Goal: Connect with others: Connect with others

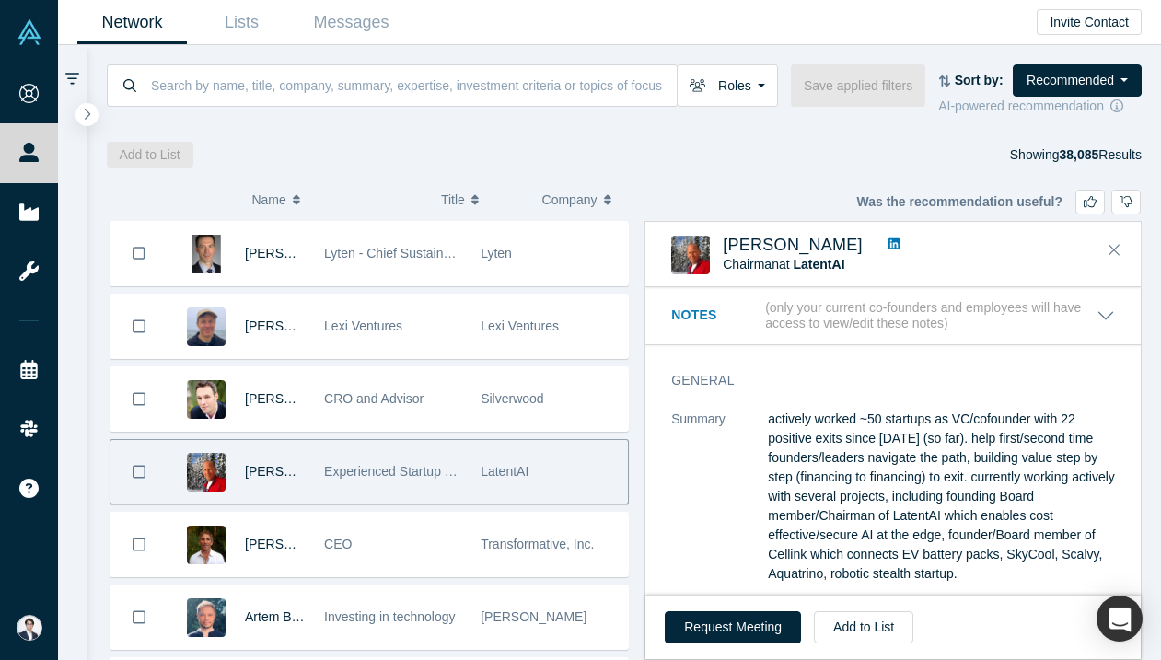
scroll to position [3008, 0]
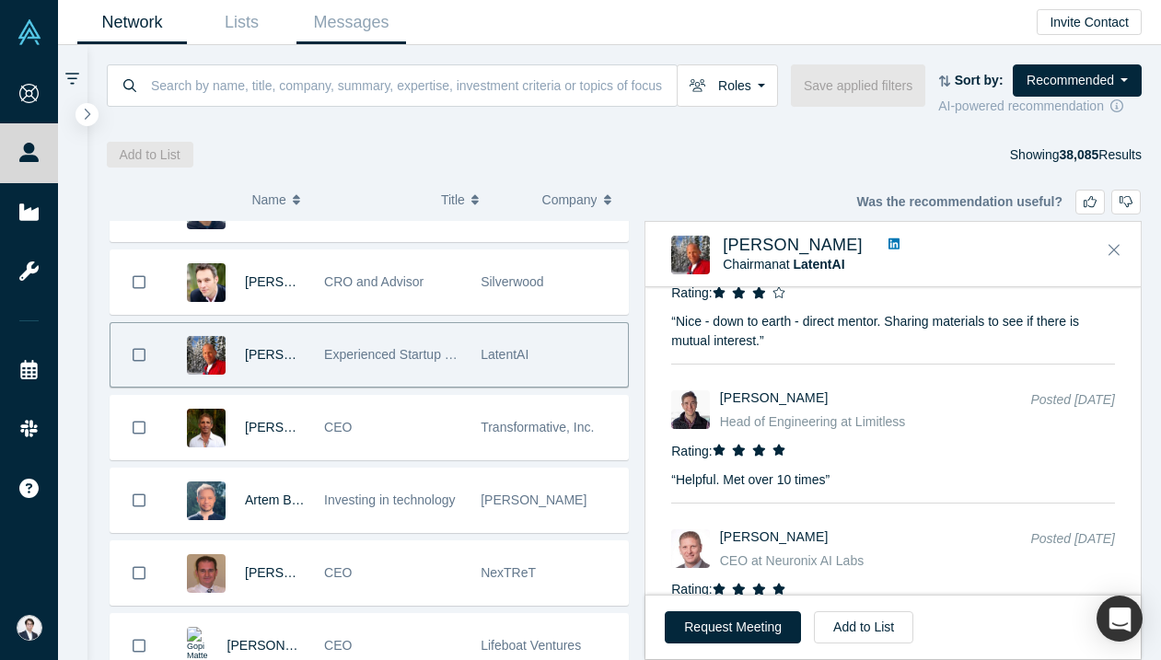
drag, startPoint x: 377, startPoint y: 20, endPoint x: 500, endPoint y: 189, distance: 208.8
click at [377, 20] on link "Messages" at bounding box center [351, 22] width 110 height 43
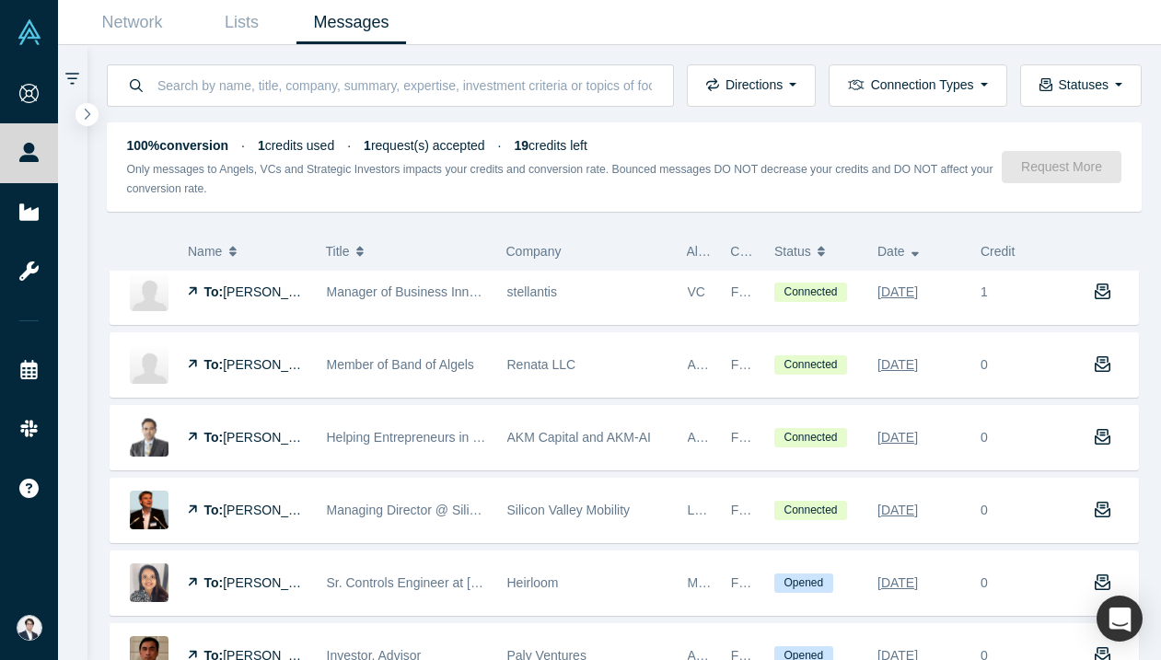
scroll to position [85, 0]
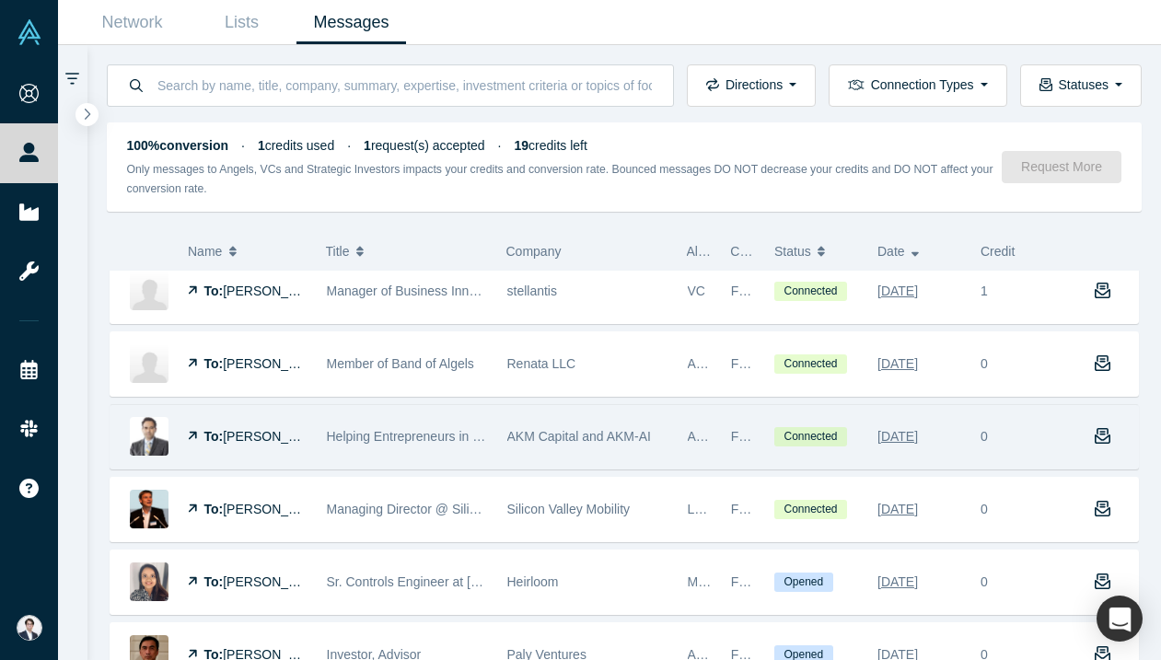
click at [495, 438] on div "Helping Entrepreneurs in Becoming the Best Versions of Themselves" at bounding box center [407, 437] width 180 height 64
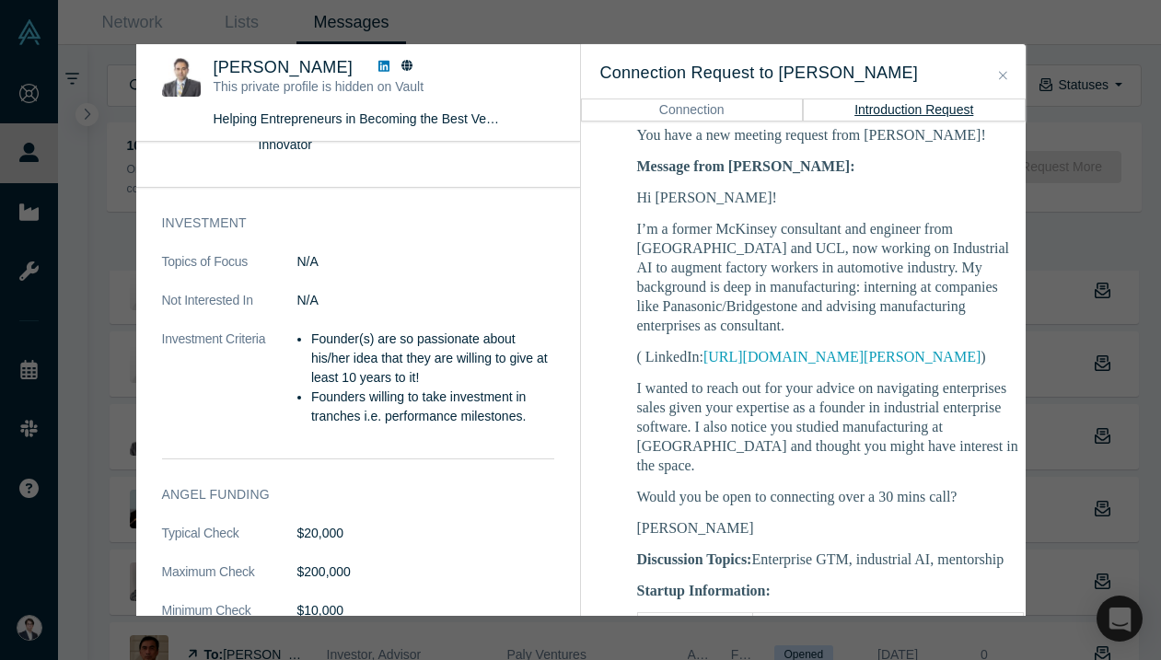
scroll to position [458, 0]
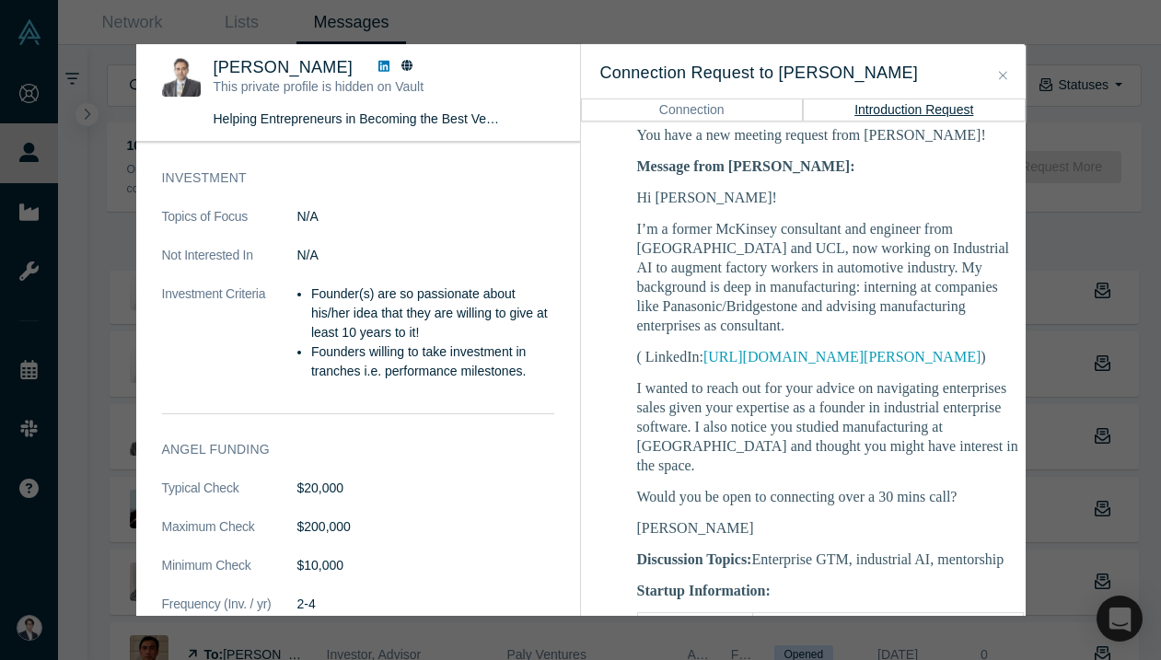
click at [378, 71] on icon at bounding box center [383, 66] width 11 height 11
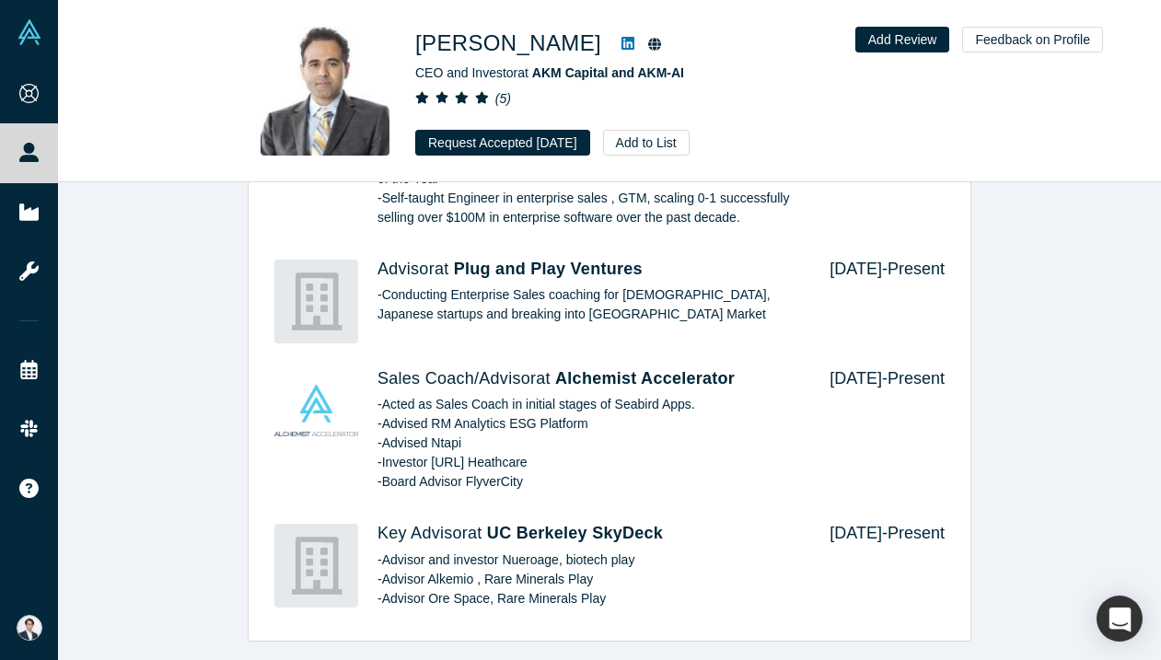
scroll to position [1694, 0]
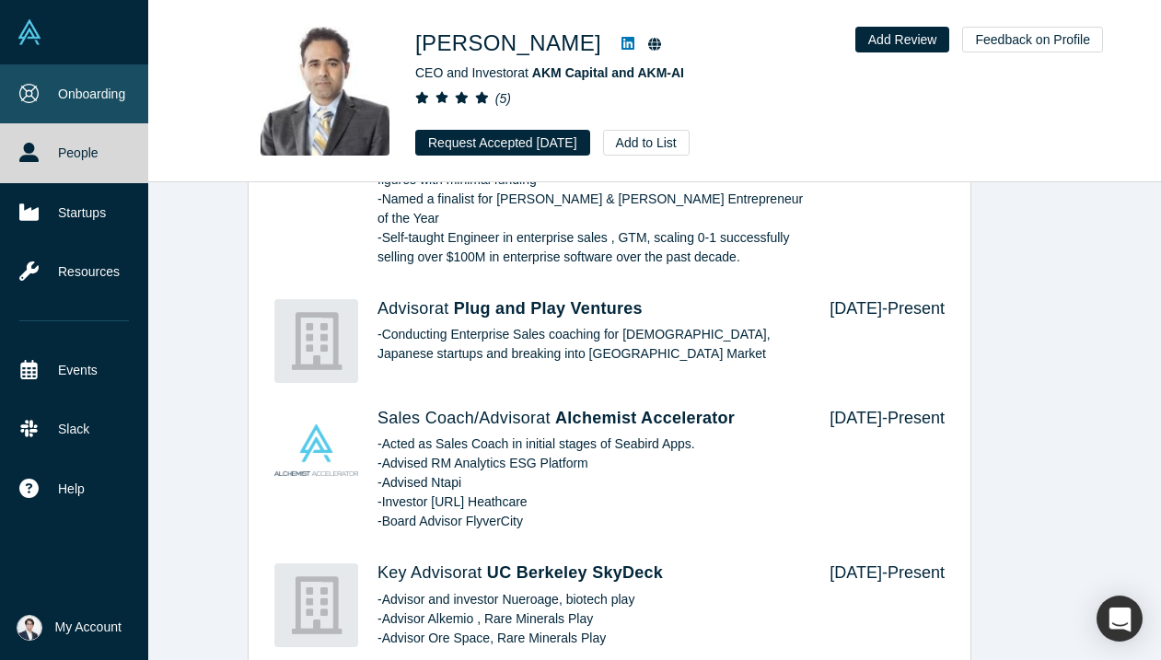
click at [22, 68] on link "Onboarding" at bounding box center [74, 93] width 148 height 59
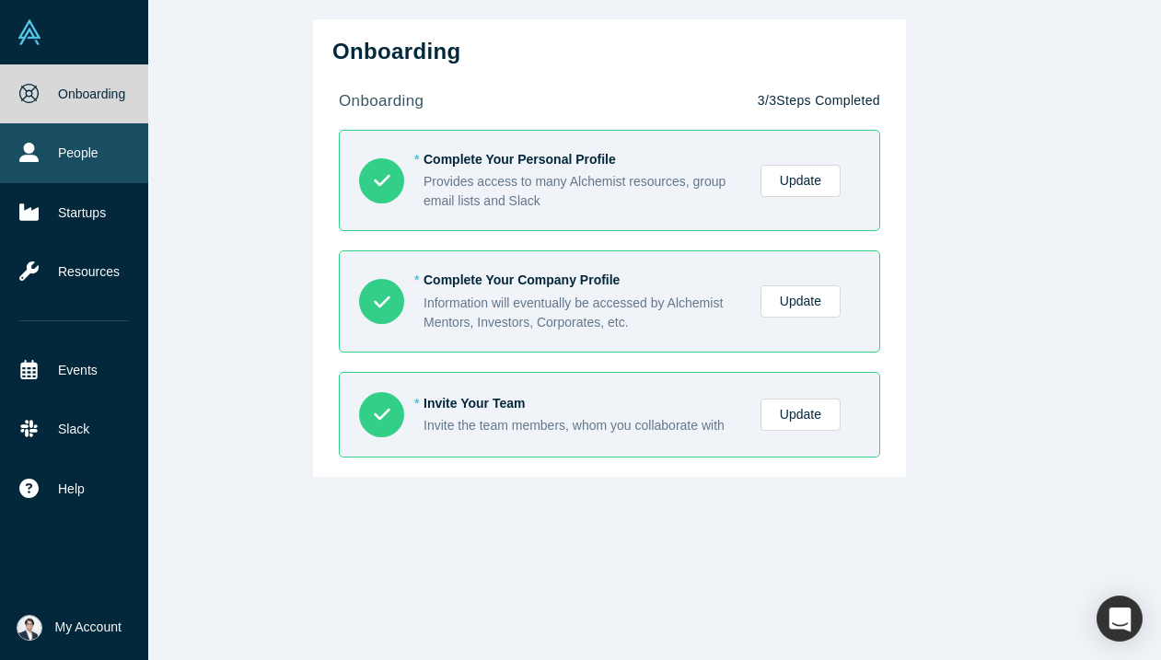
click at [41, 149] on link "People" at bounding box center [74, 152] width 148 height 59
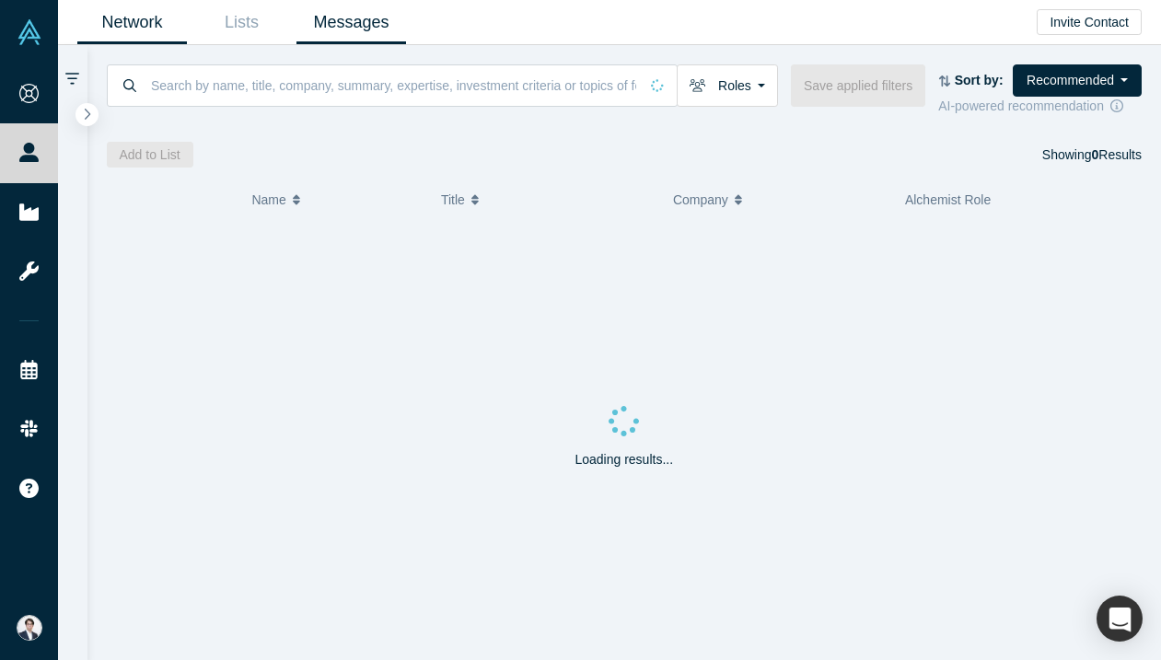
click at [383, 17] on link "Messages" at bounding box center [351, 22] width 110 height 43
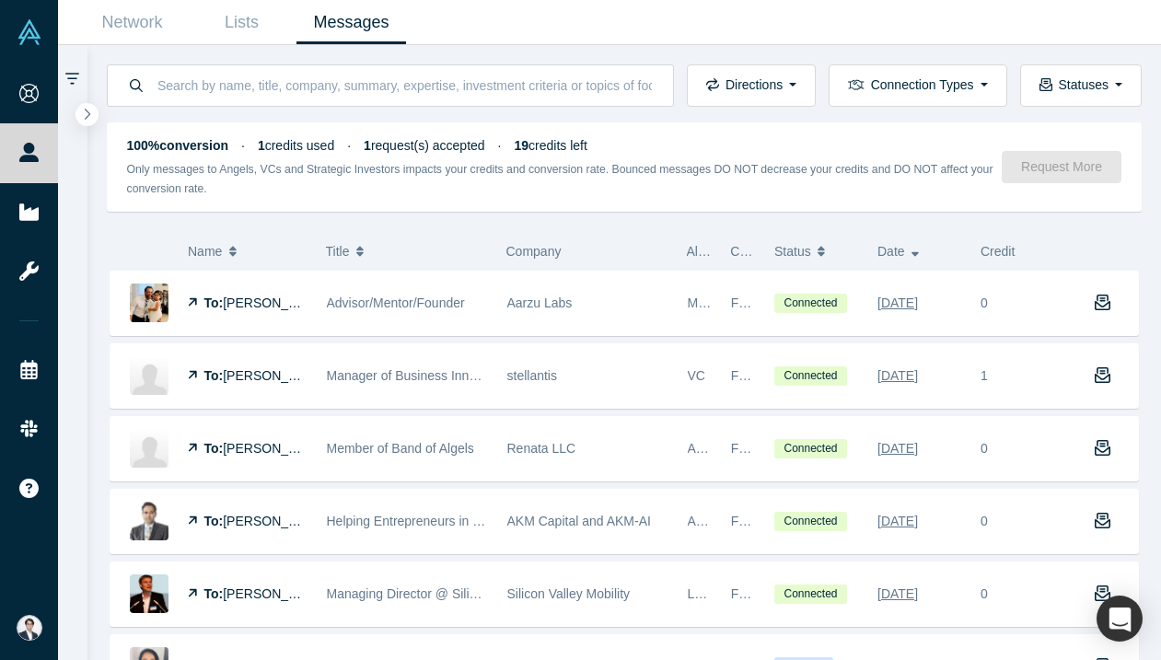
scroll to position [57, 0]
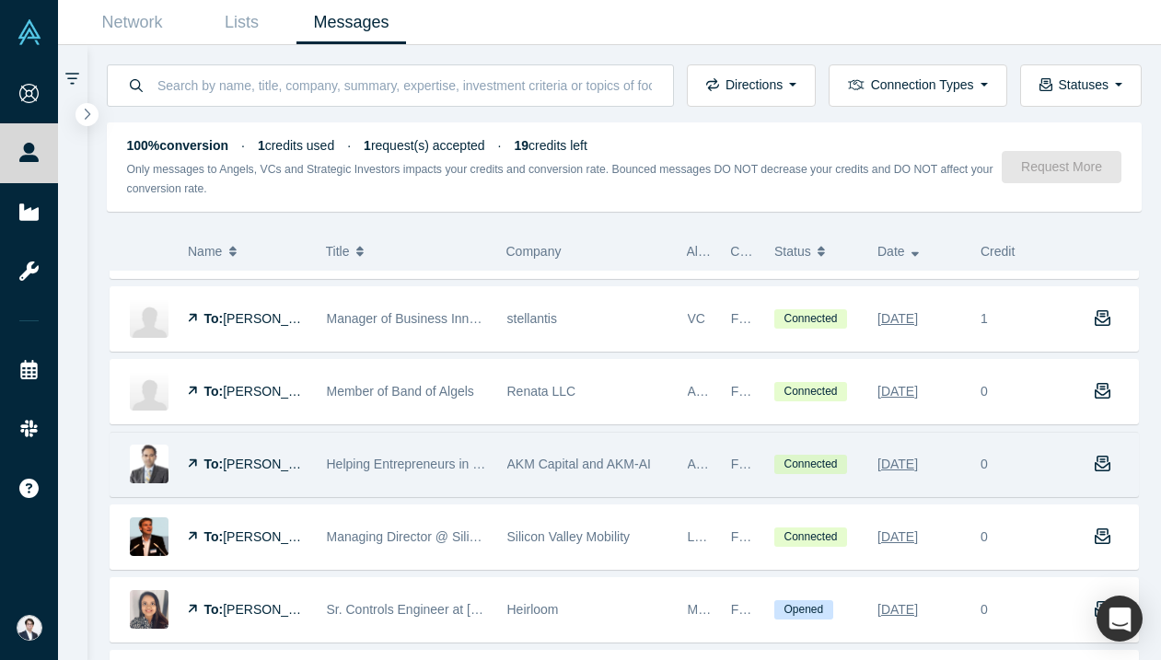
click at [413, 464] on span "Helping Entrepreneurs in Becoming the Best Versions of Themselves" at bounding box center [524, 464] width 395 height 15
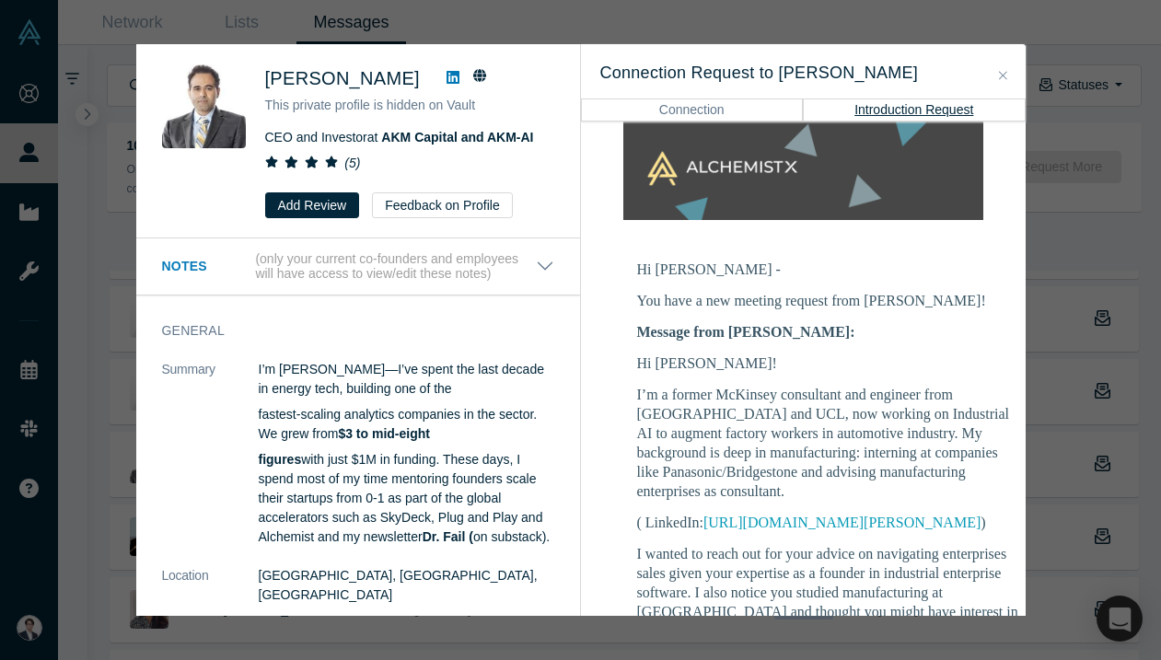
scroll to position [149, 0]
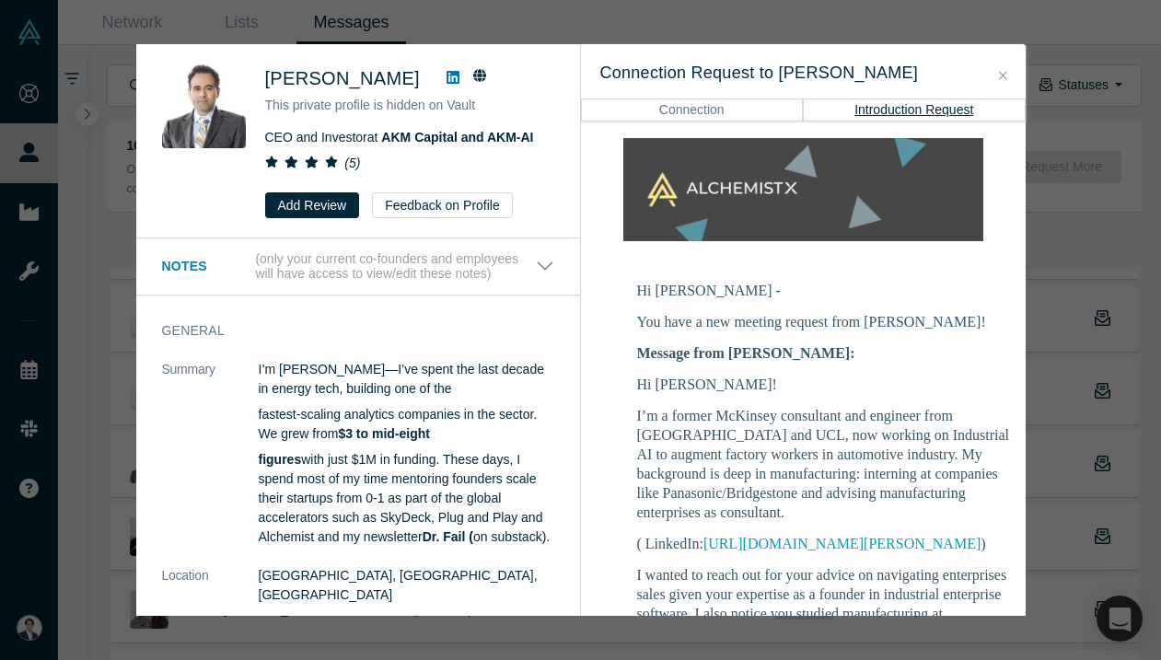
click at [447, 73] on icon at bounding box center [453, 77] width 13 height 13
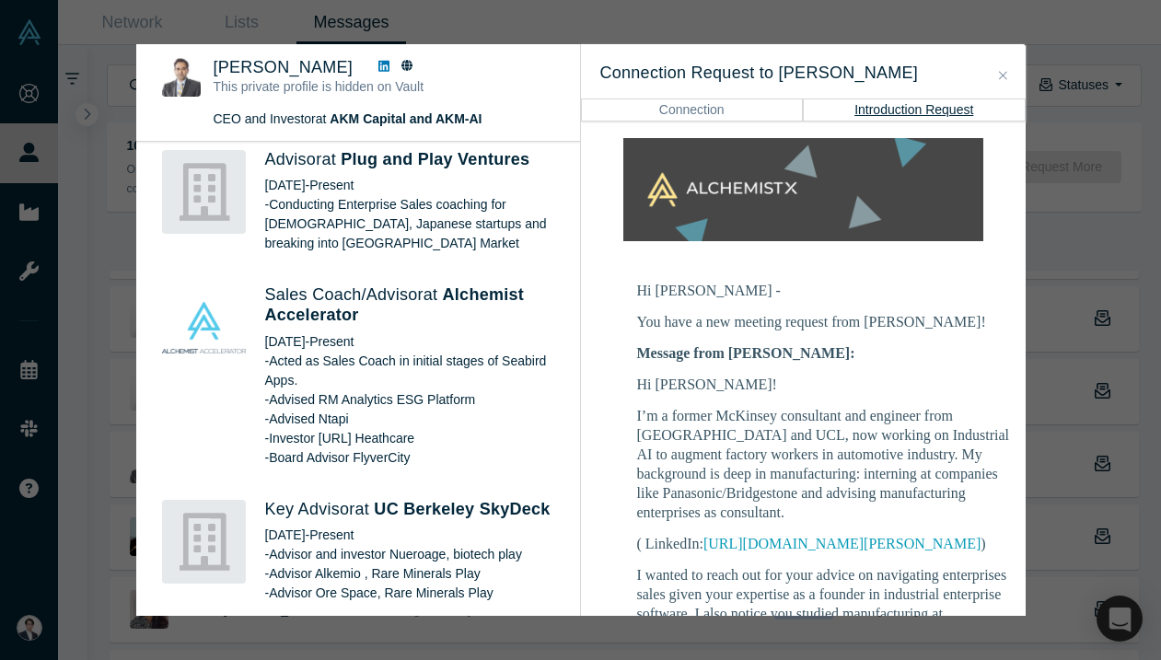
scroll to position [3070, 0]
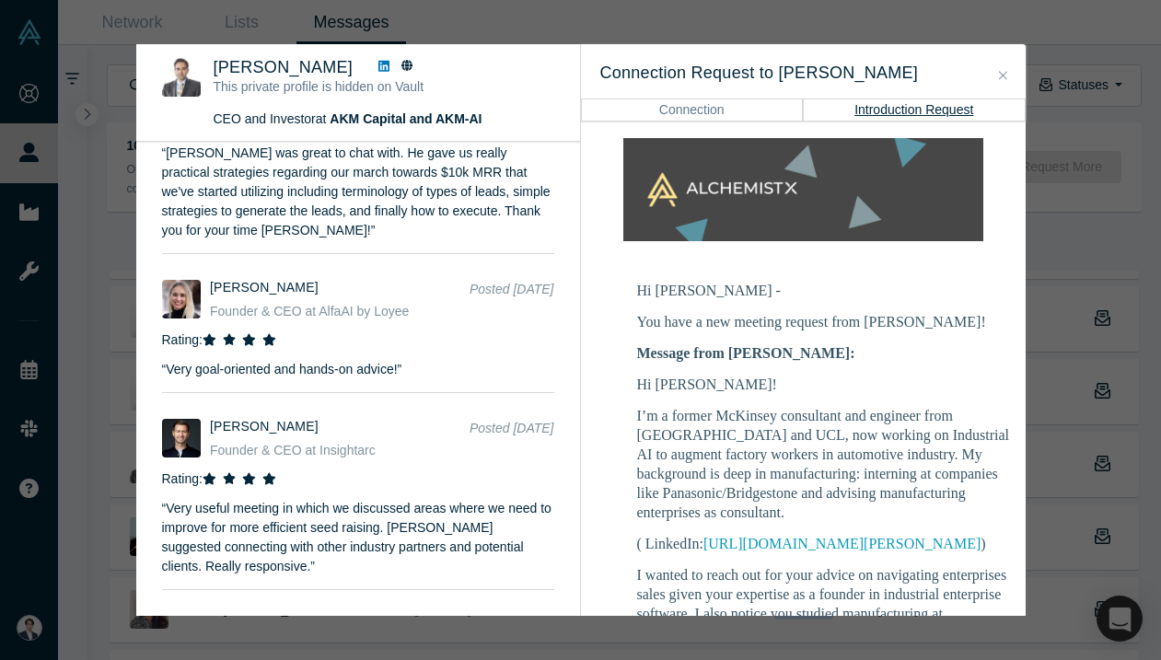
click at [523, 10] on div "Was the recommendation useful? Amitt Mehta This private profile is hidden on Va…" at bounding box center [580, 330] width 1161 height 660
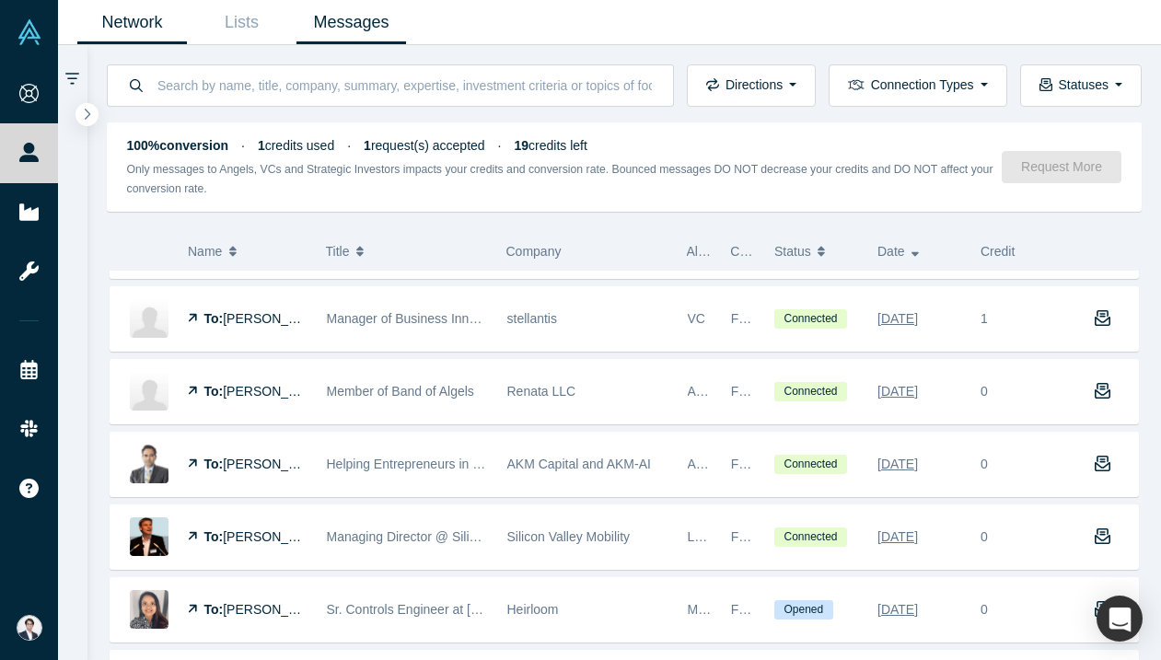
click at [122, 21] on link "Network" at bounding box center [132, 22] width 110 height 43
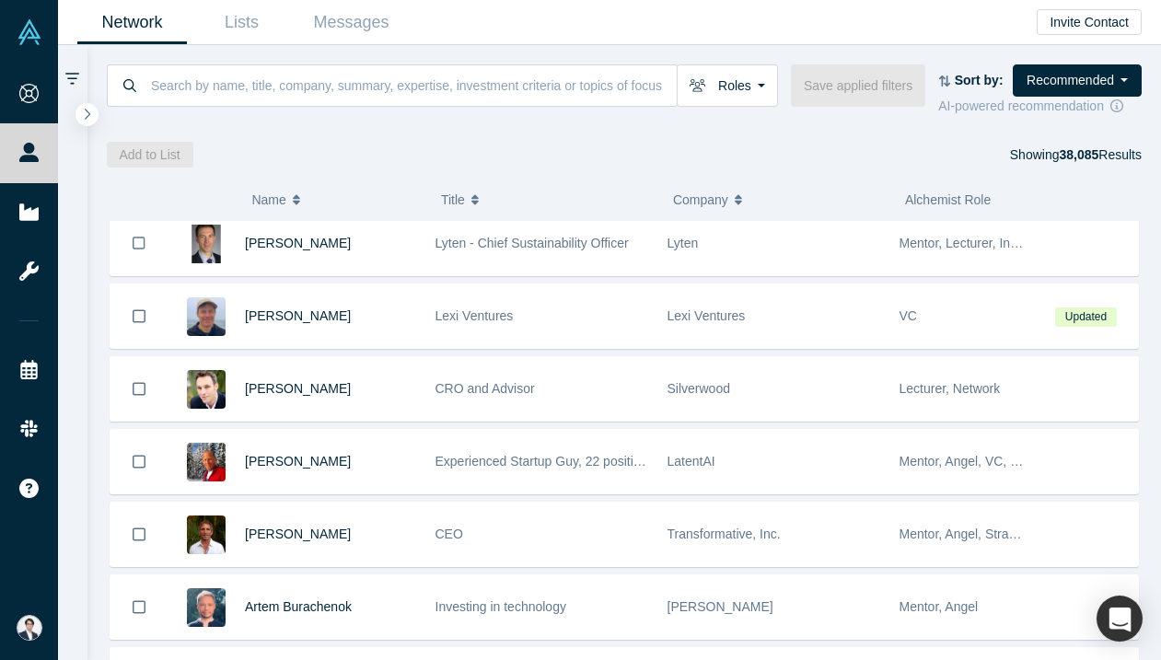
scroll to position [12, 0]
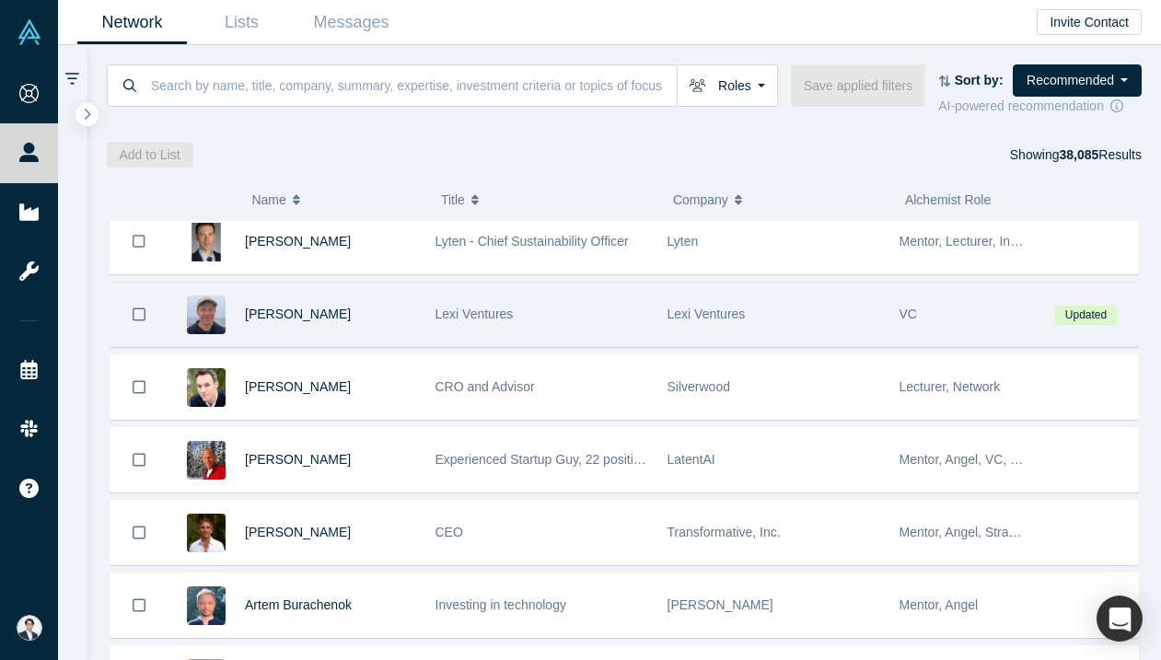
click at [576, 331] on div "Lexi Ventures" at bounding box center [541, 315] width 213 height 64
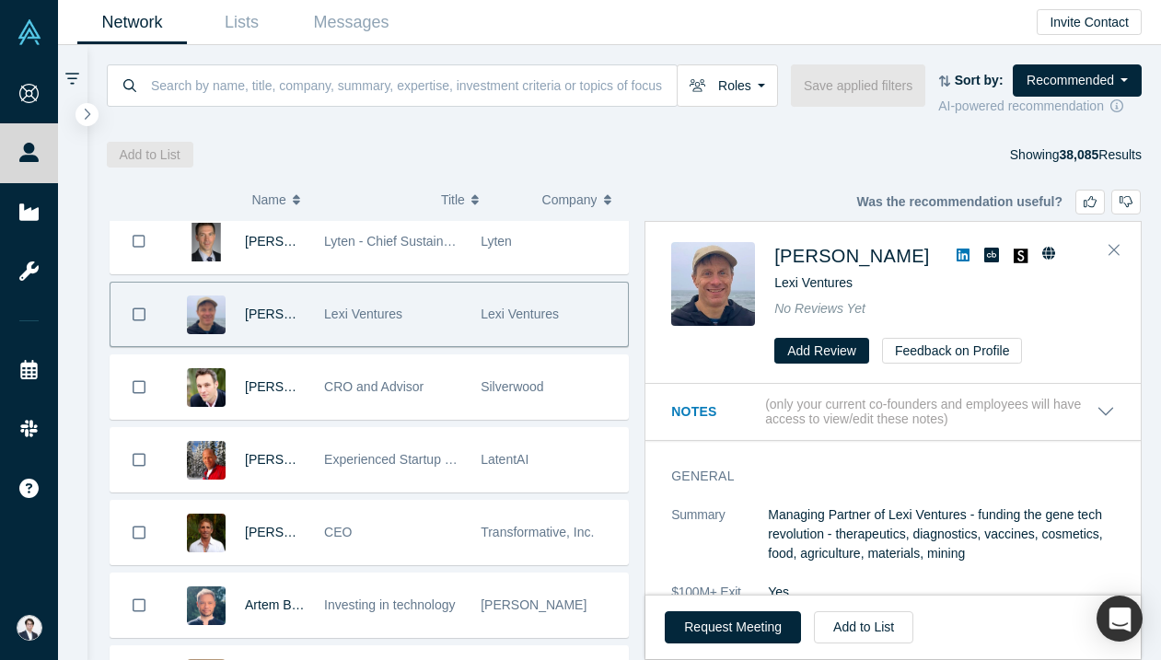
scroll to position [89, 0]
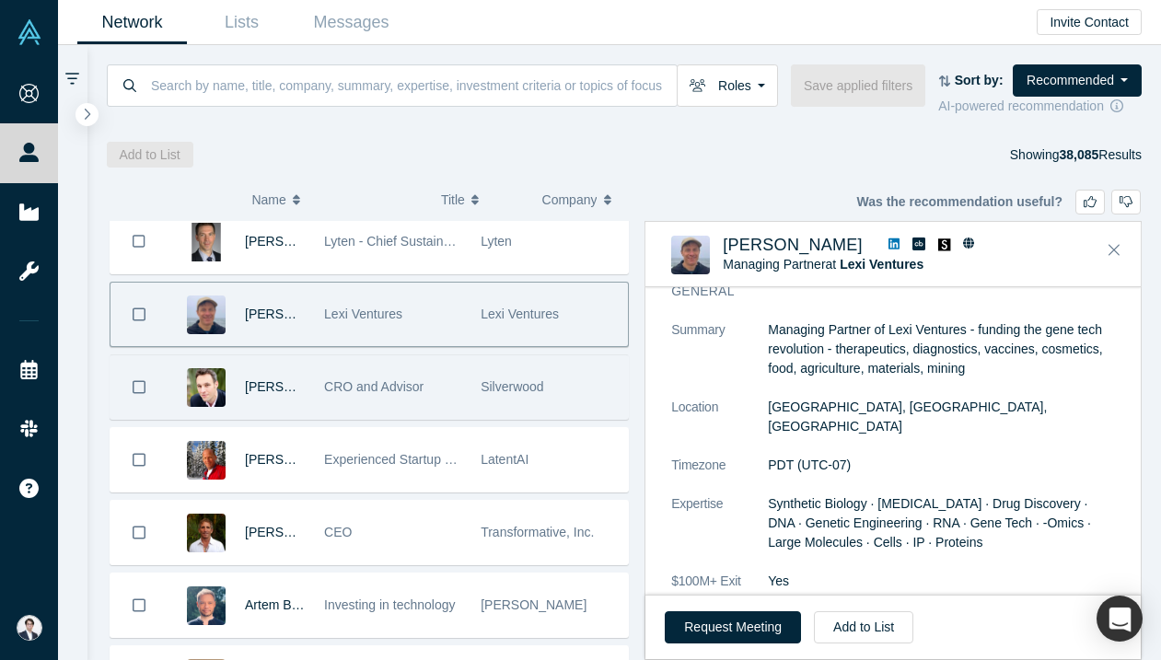
click at [463, 398] on div "CRO and Advisor" at bounding box center [393, 387] width 157 height 64
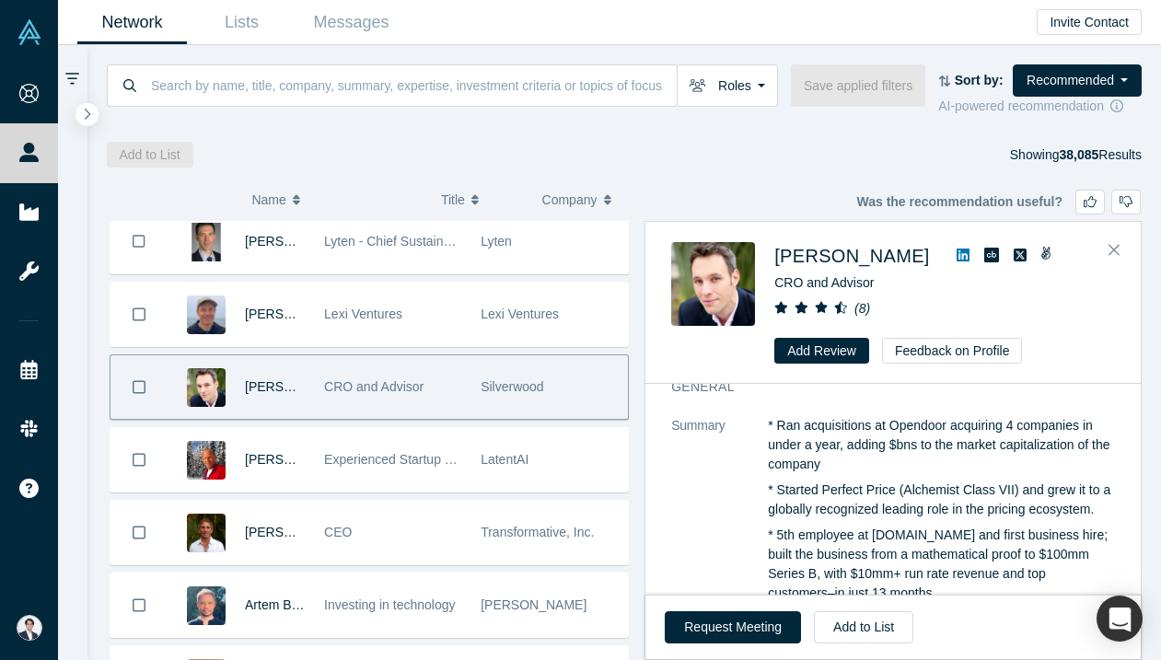
scroll to position [0, 0]
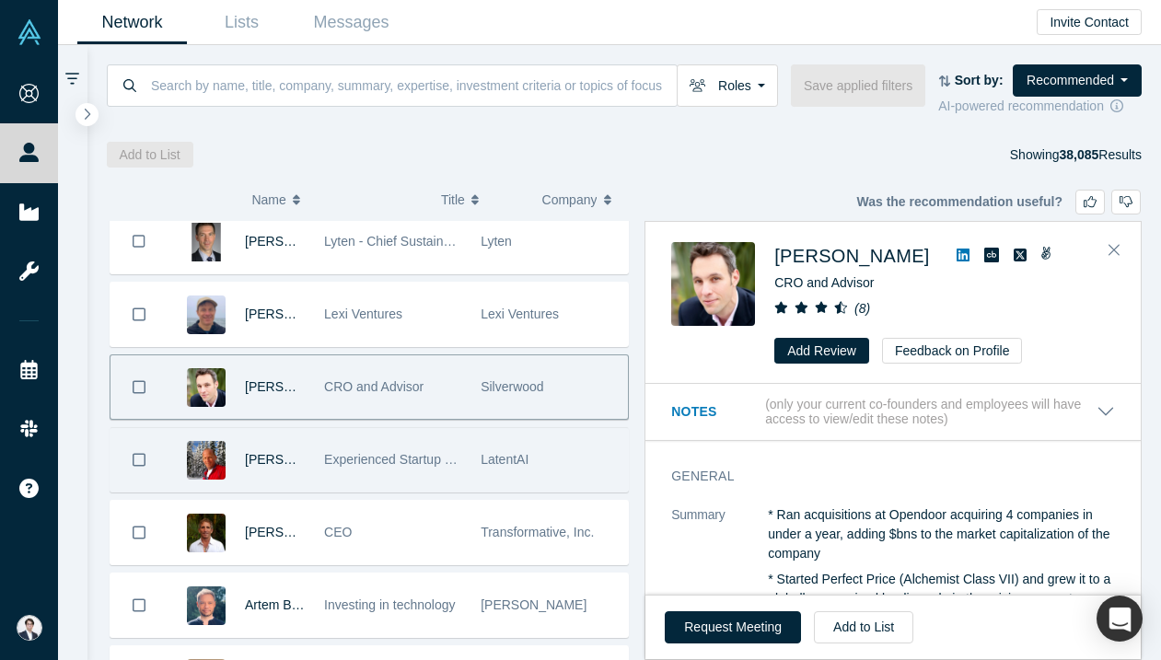
click at [418, 457] on span "Experienced Startup Guy, 22 positive exits to date" at bounding box center [466, 459] width 284 height 15
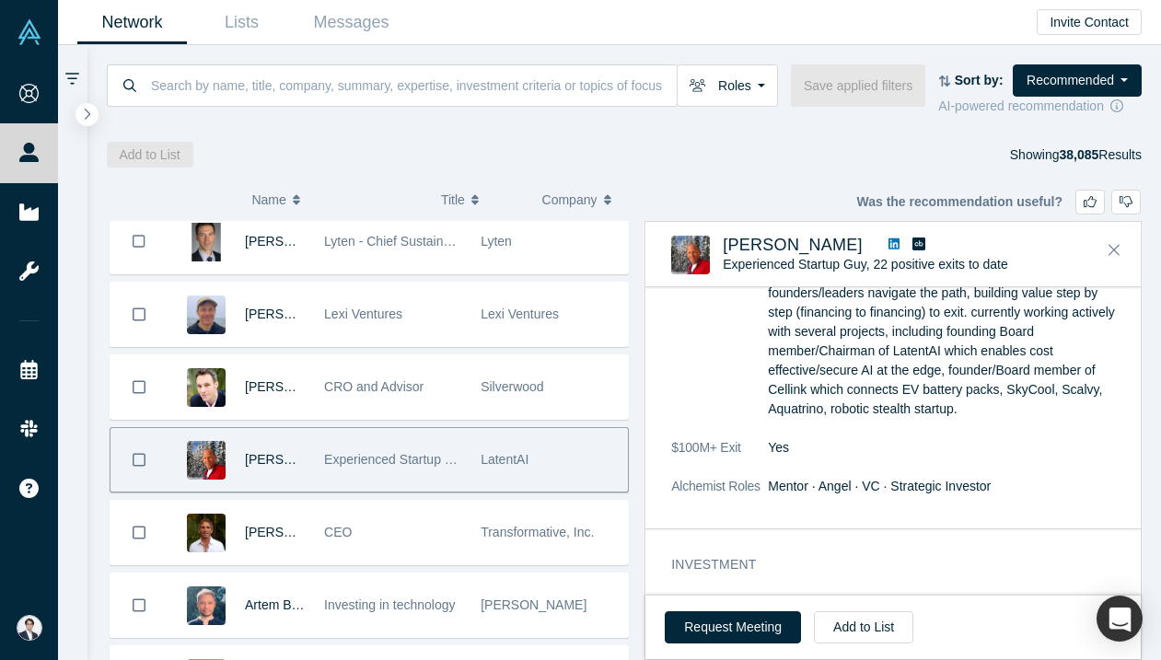
scroll to position [138, 0]
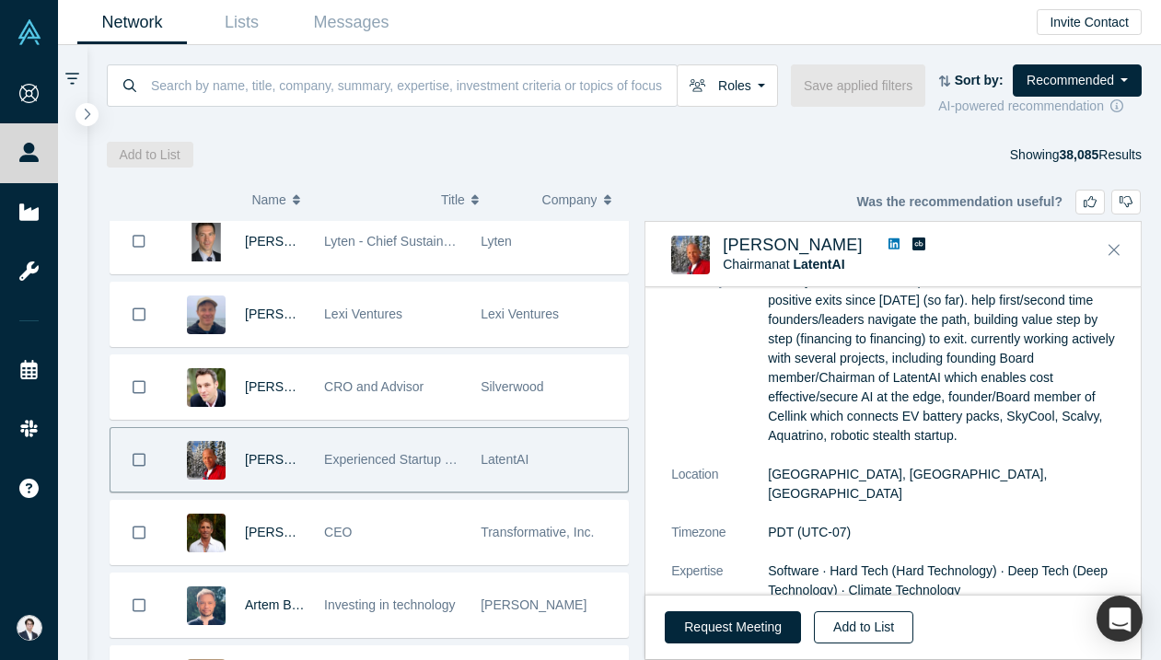
click at [861, 621] on button "Add to List" at bounding box center [863, 627] width 99 height 32
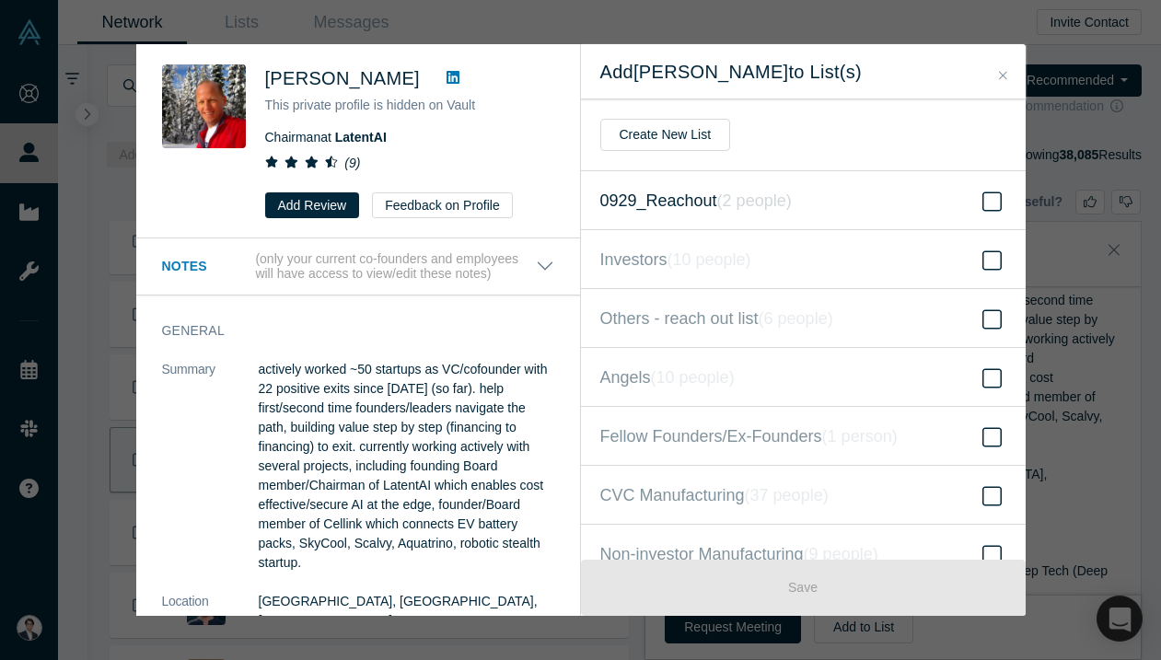
click at [779, 225] on label "0929_Reachout ( 2 people )" at bounding box center [803, 200] width 445 height 59
click at [0, 0] on input "0929_Reachout ( 2 people )" at bounding box center [0, 0] width 0 height 0
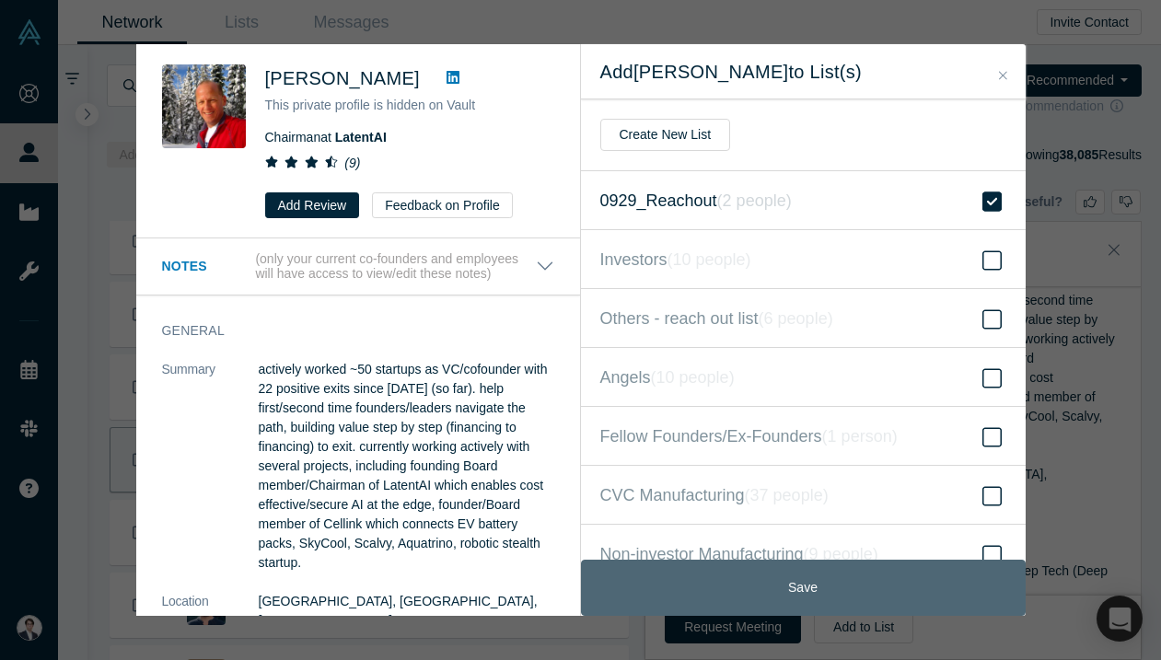
click at [789, 589] on button "Save" at bounding box center [803, 588] width 445 height 56
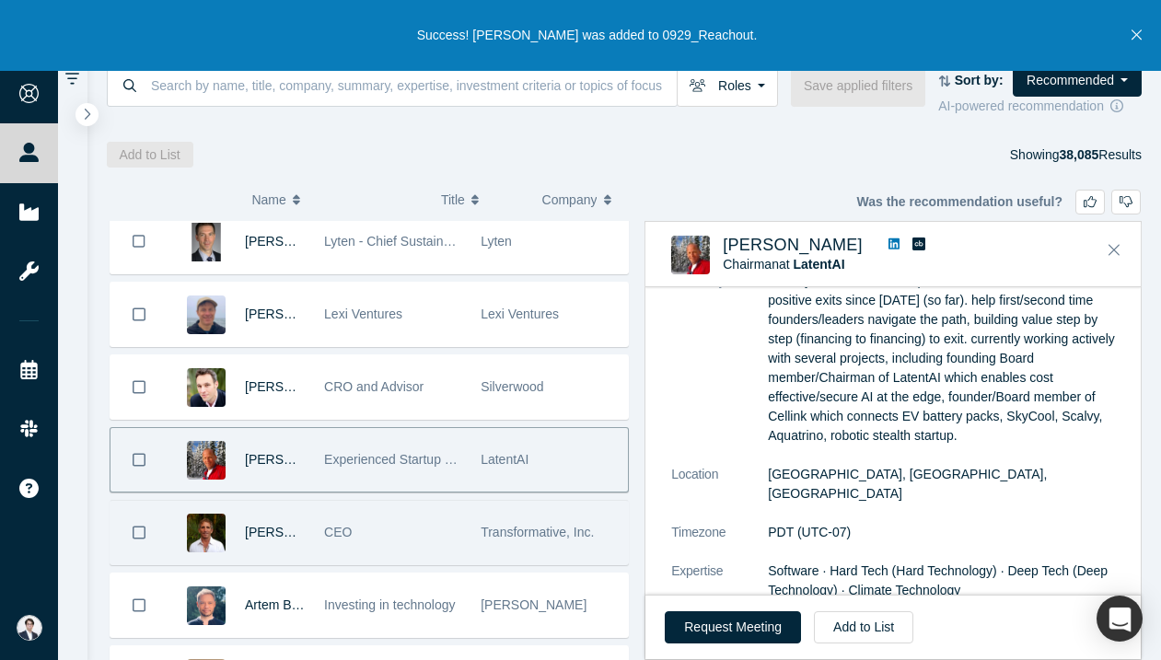
click at [388, 543] on div "CEO" at bounding box center [392, 533] width 137 height 64
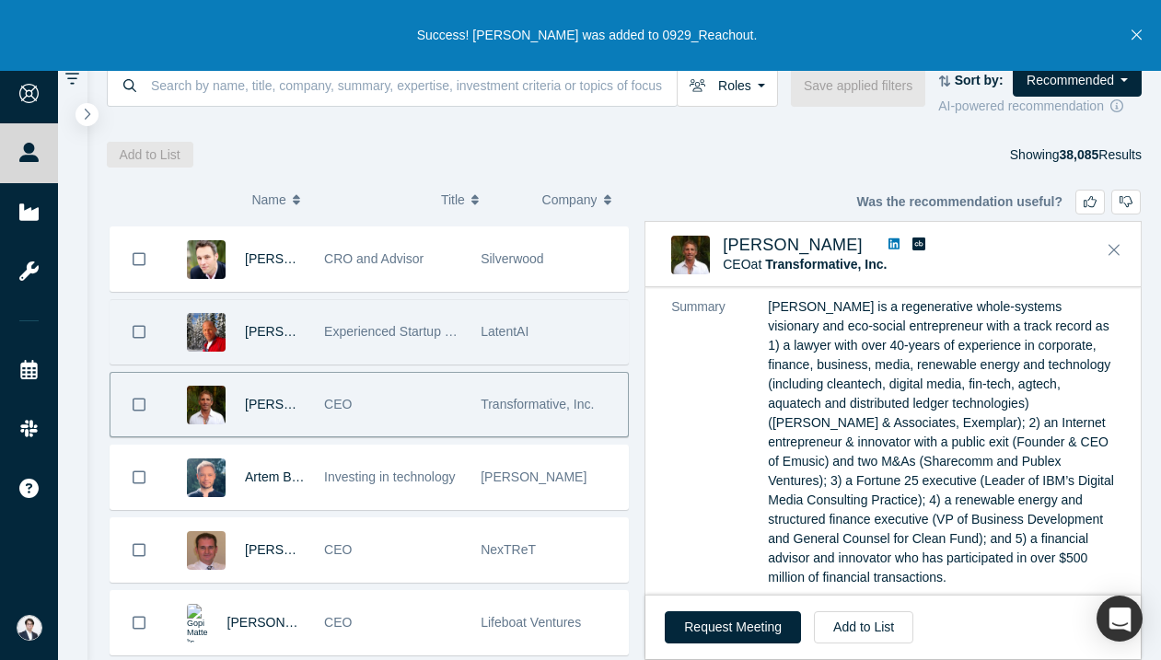
scroll to position [155, 0]
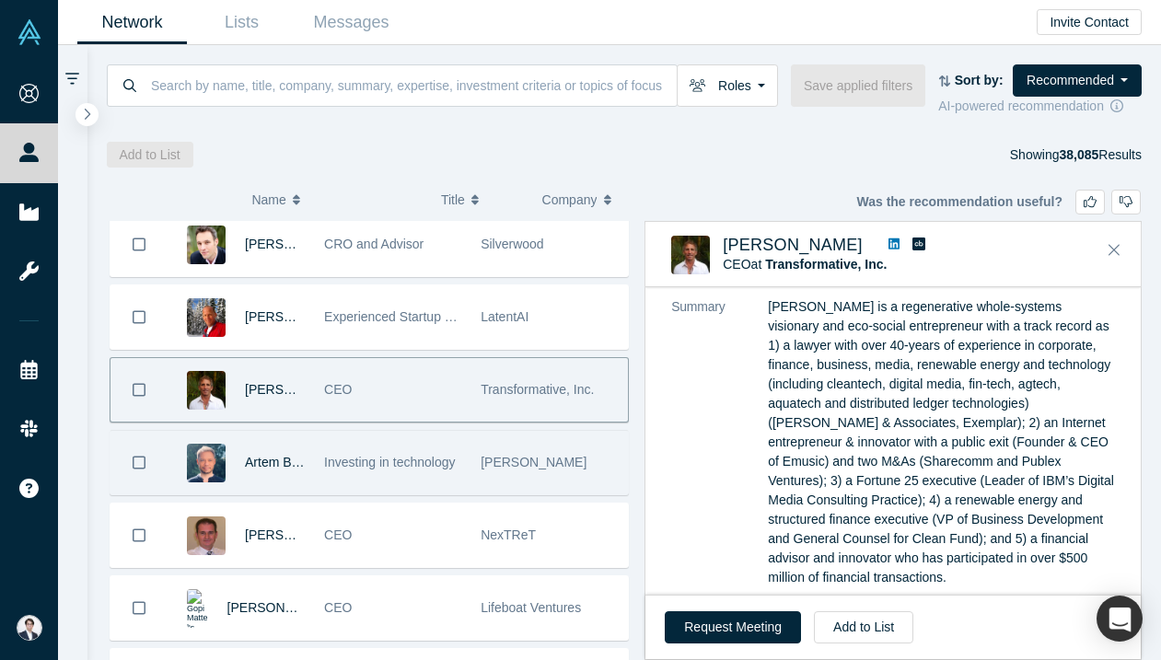
click at [435, 432] on div "Investing in technology" at bounding box center [392, 463] width 137 height 64
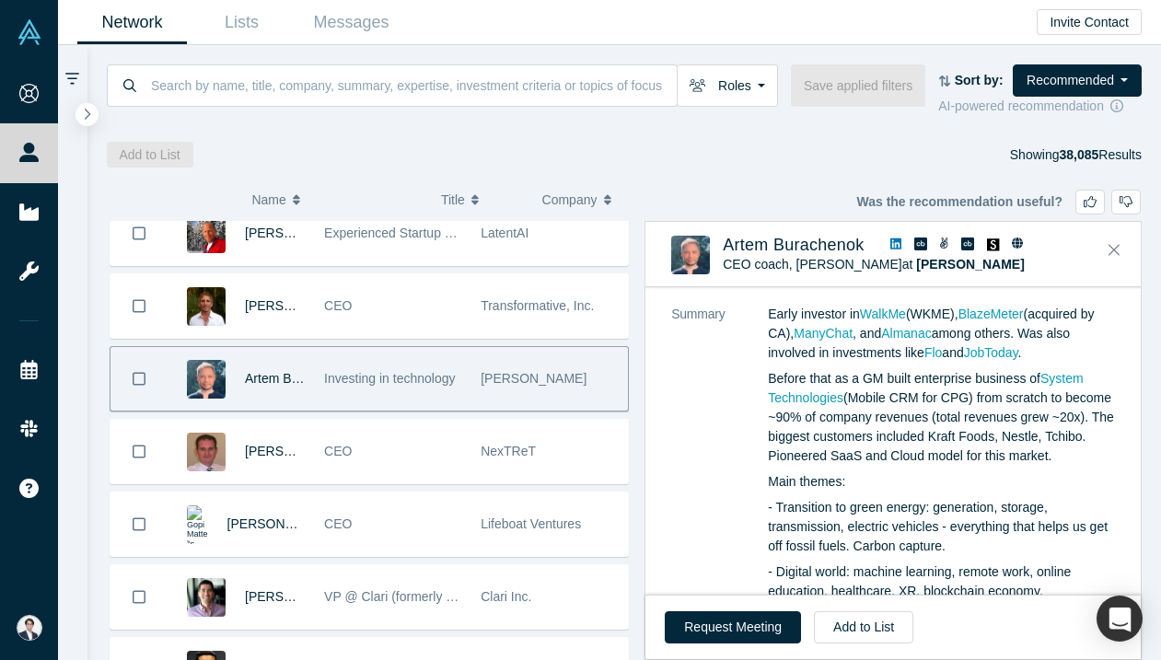
scroll to position [265, 0]
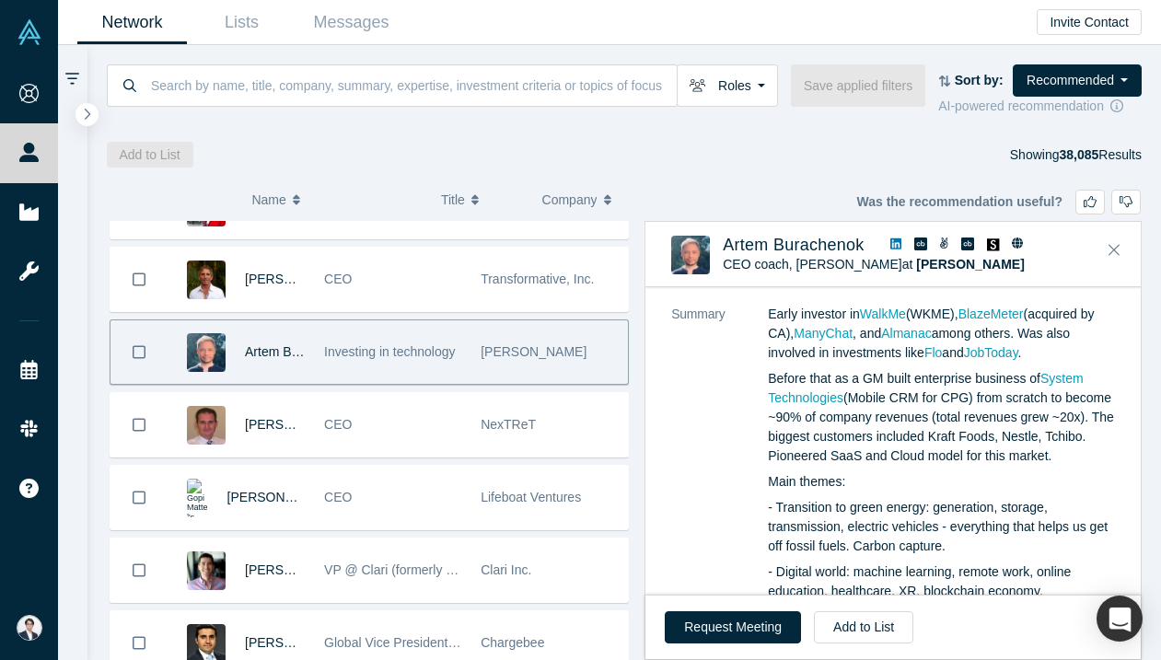
click at [424, 423] on div "CEO" at bounding box center [392, 425] width 137 height 64
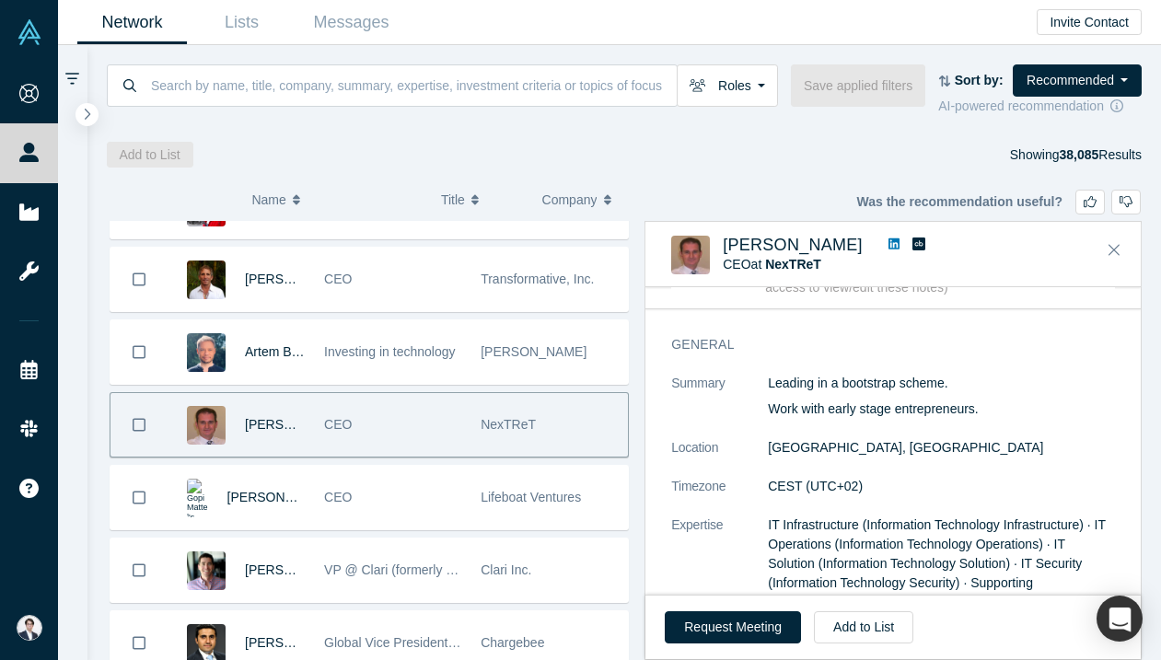
scroll to position [128, 0]
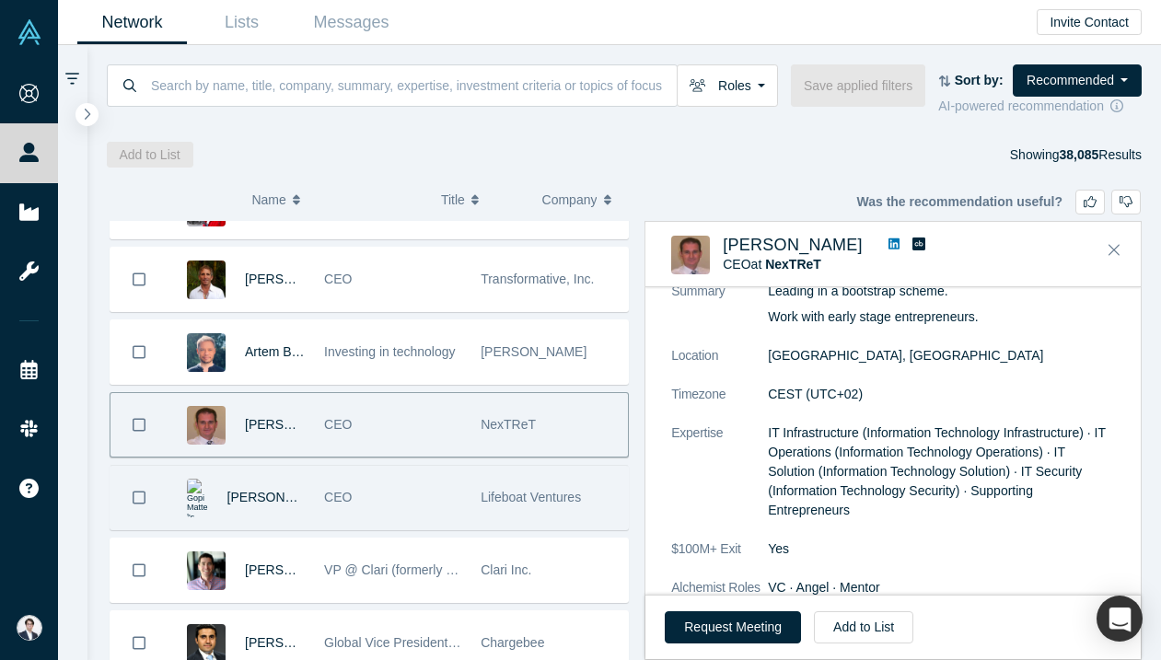
click at [348, 474] on div "CEO" at bounding box center [392, 498] width 137 height 64
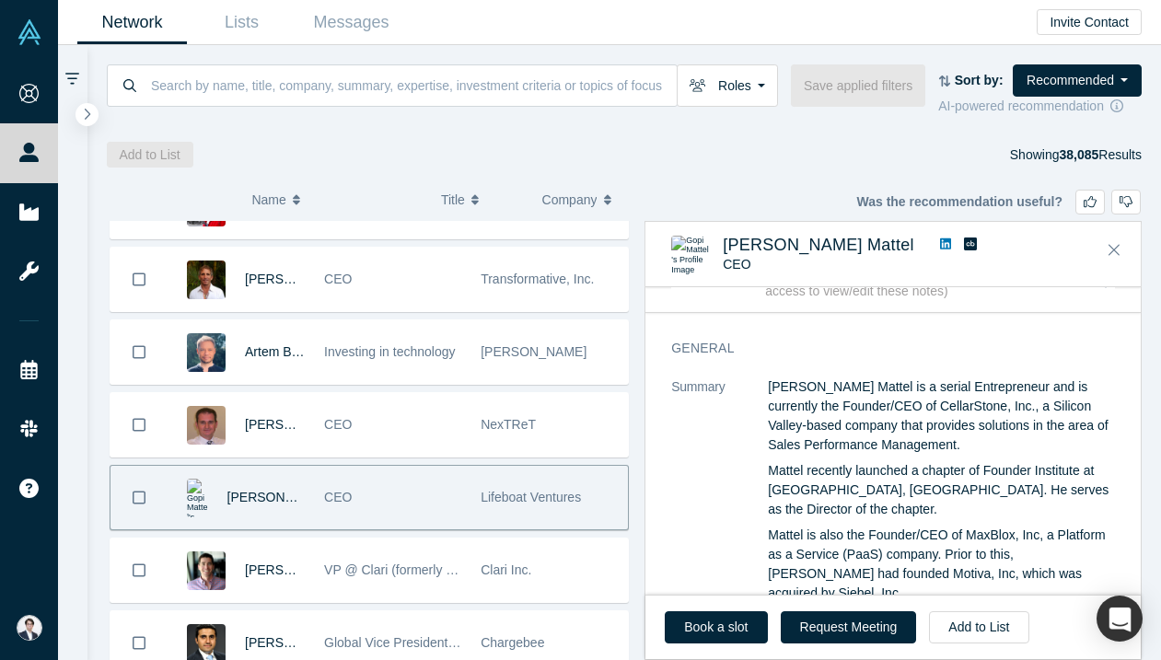
scroll to position [34, 0]
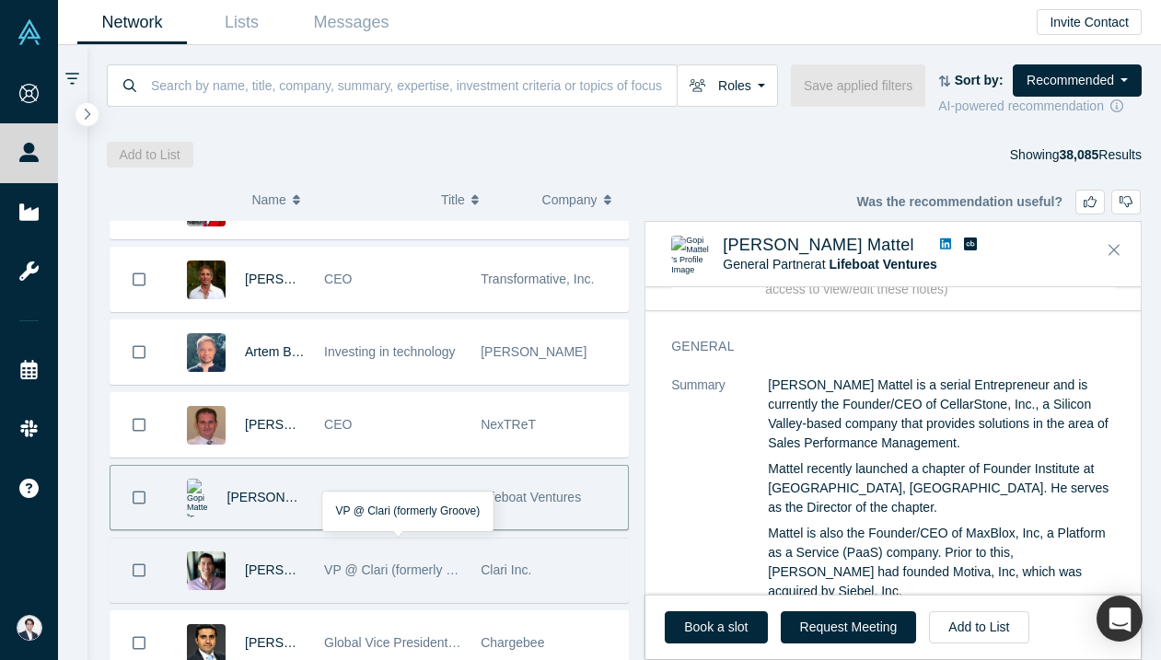
click at [388, 587] on div "VP @ Clari (formerly Groove)" at bounding box center [392, 571] width 137 height 64
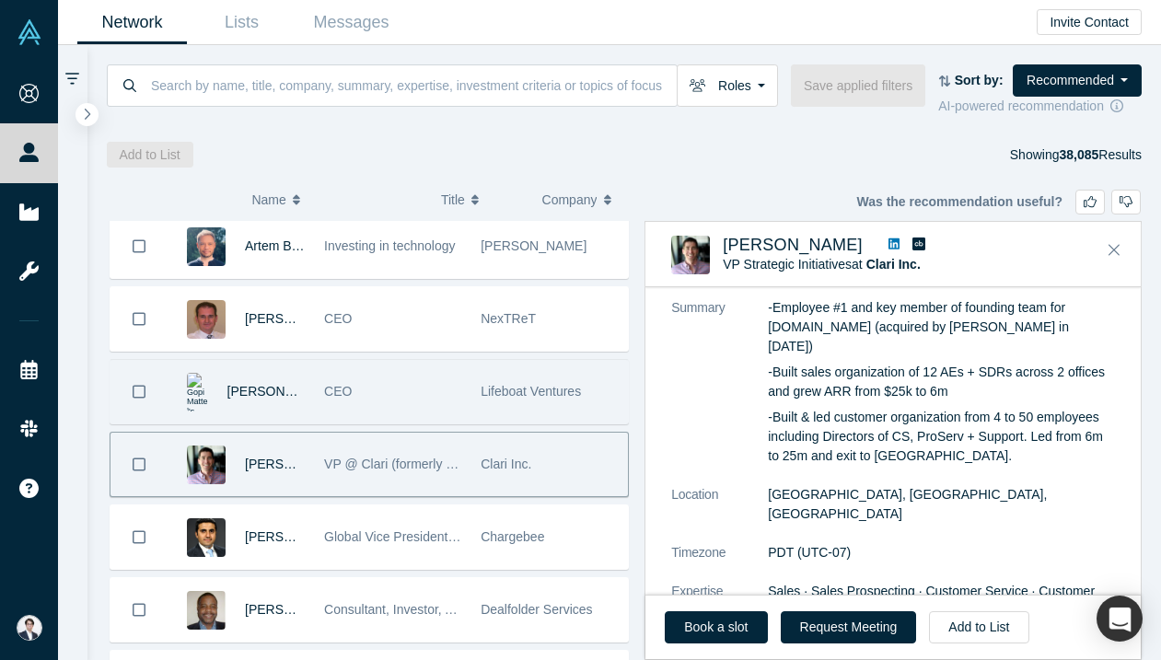
scroll to position [378, 0]
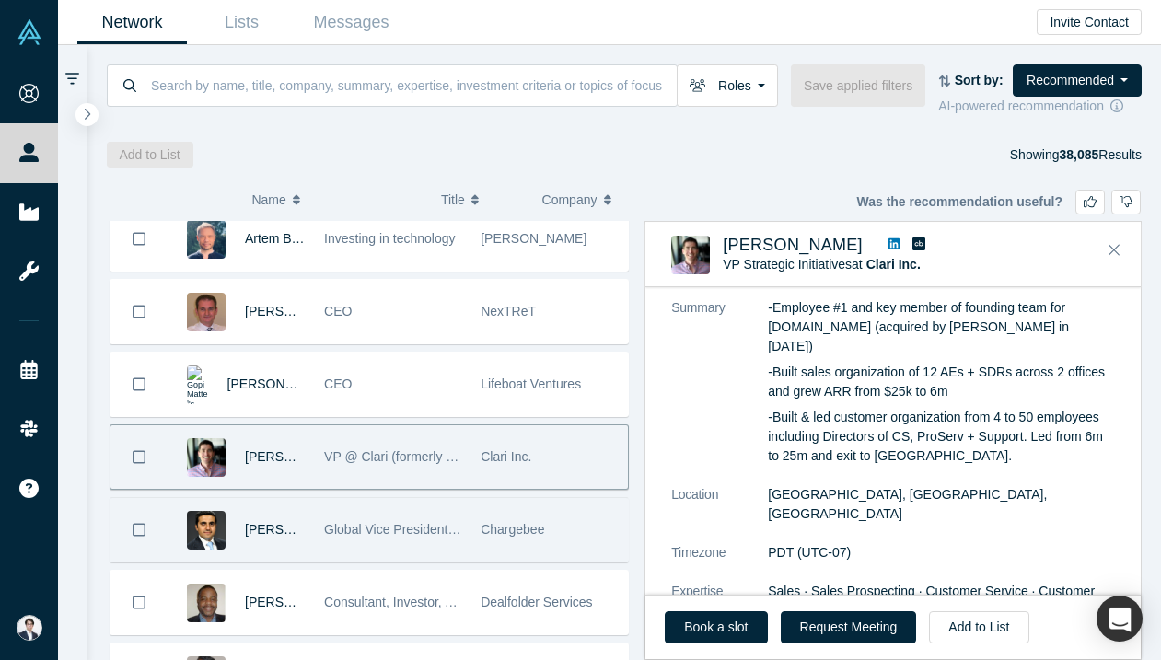
click at [430, 512] on div "Global Vice President, Marketing" at bounding box center [392, 530] width 137 height 64
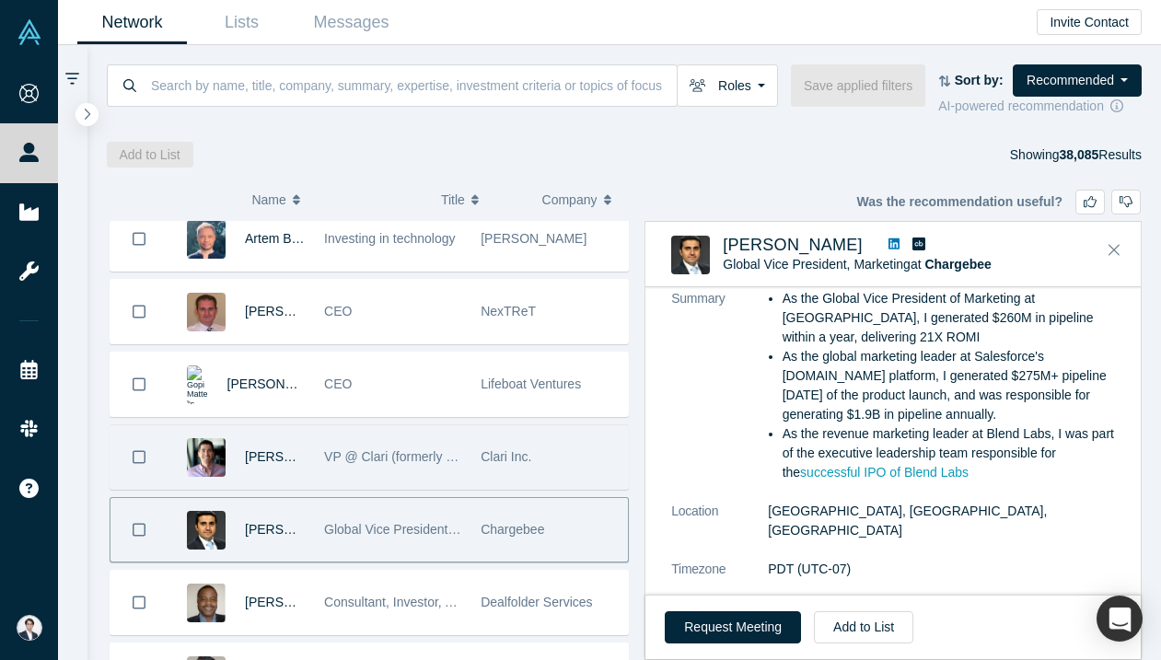
scroll to position [516, 0]
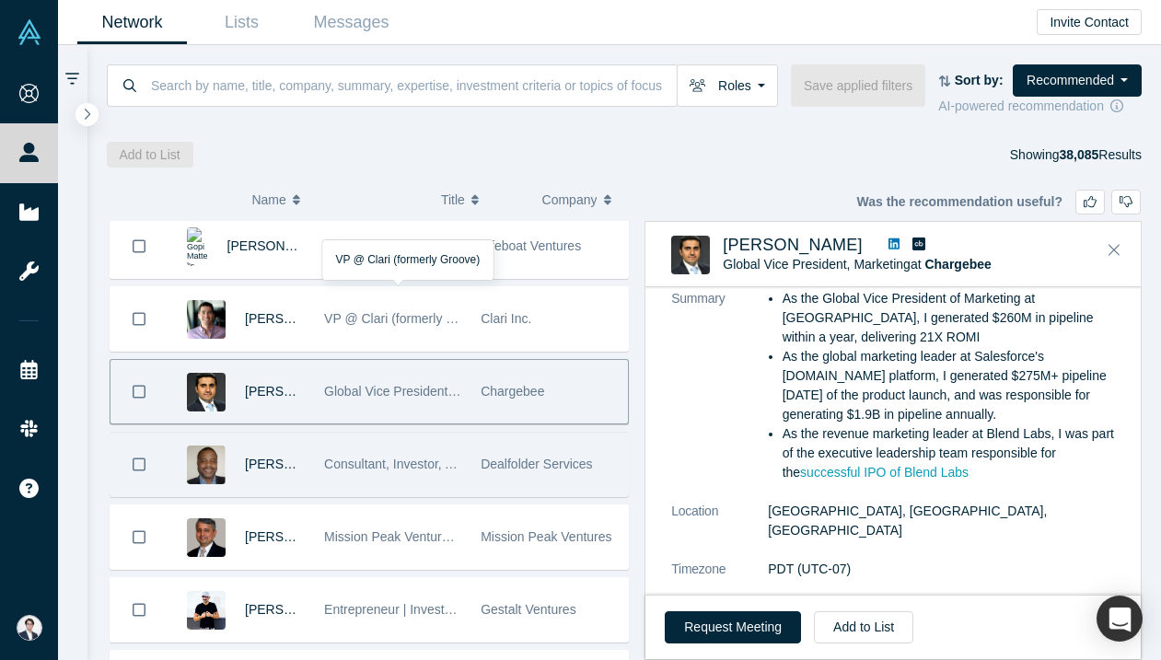
click at [385, 459] on span "Consultant, Investor, Advisor" at bounding box center [405, 464] width 163 height 15
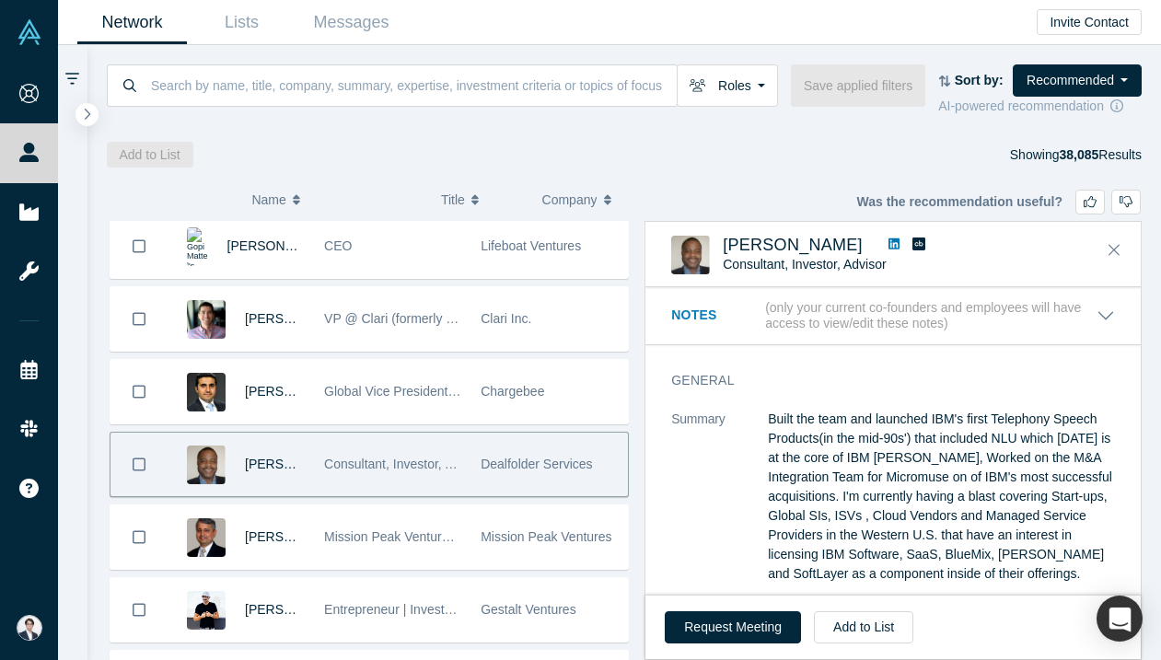
scroll to position [50, 0]
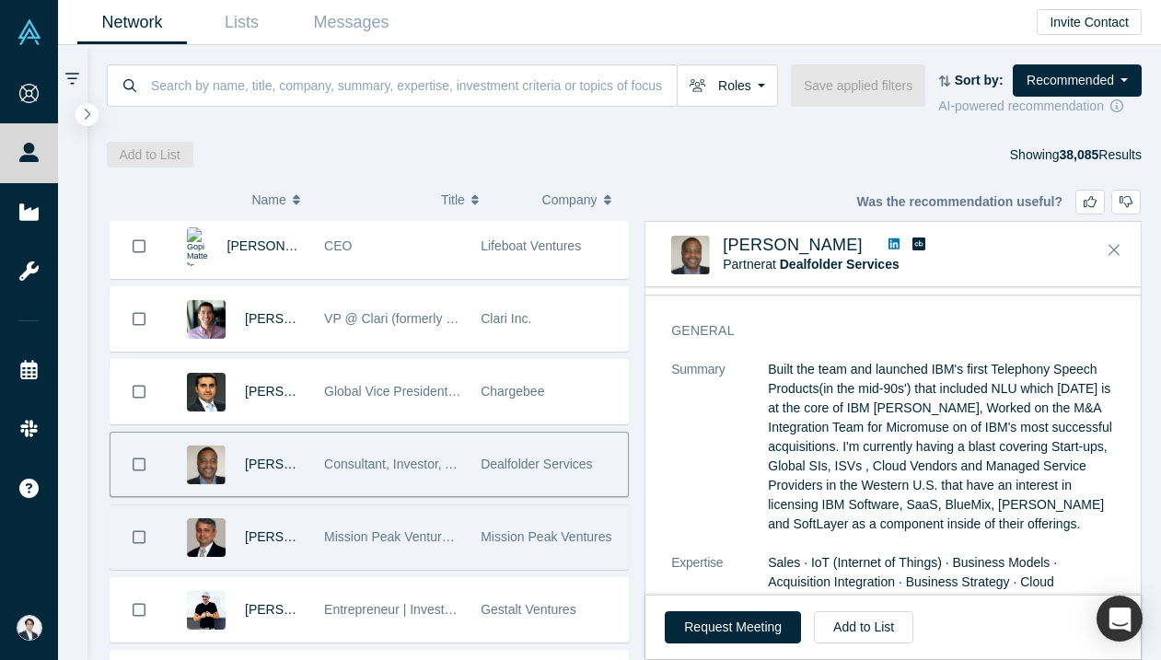
click at [445, 536] on span "Mission Peak Ventures / instantsys" at bounding box center [423, 536] width 199 height 15
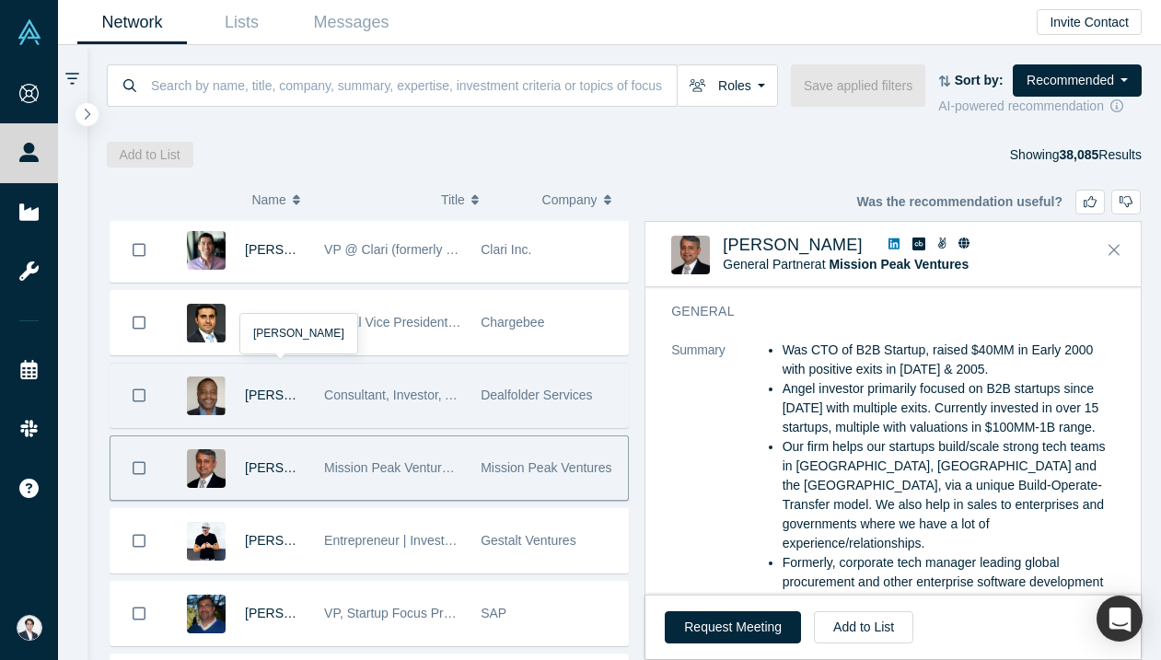
scroll to position [589, 0]
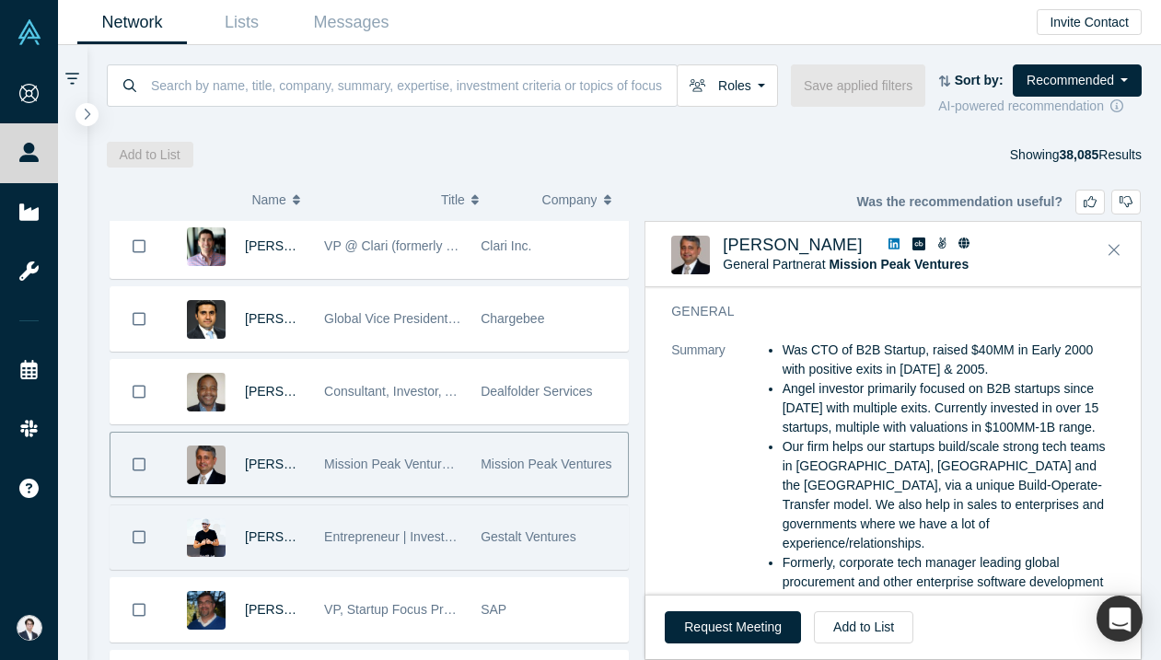
click at [400, 513] on div "Entrepreneur | Investor | Advisor" at bounding box center [392, 537] width 137 height 64
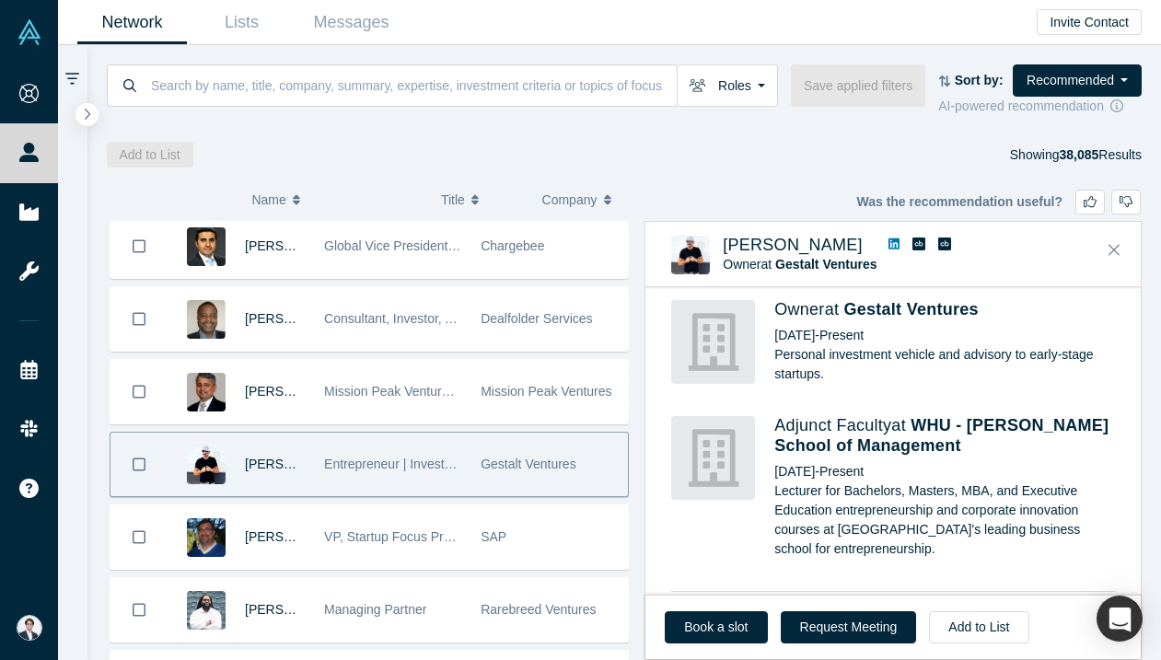
scroll to position [528, 0]
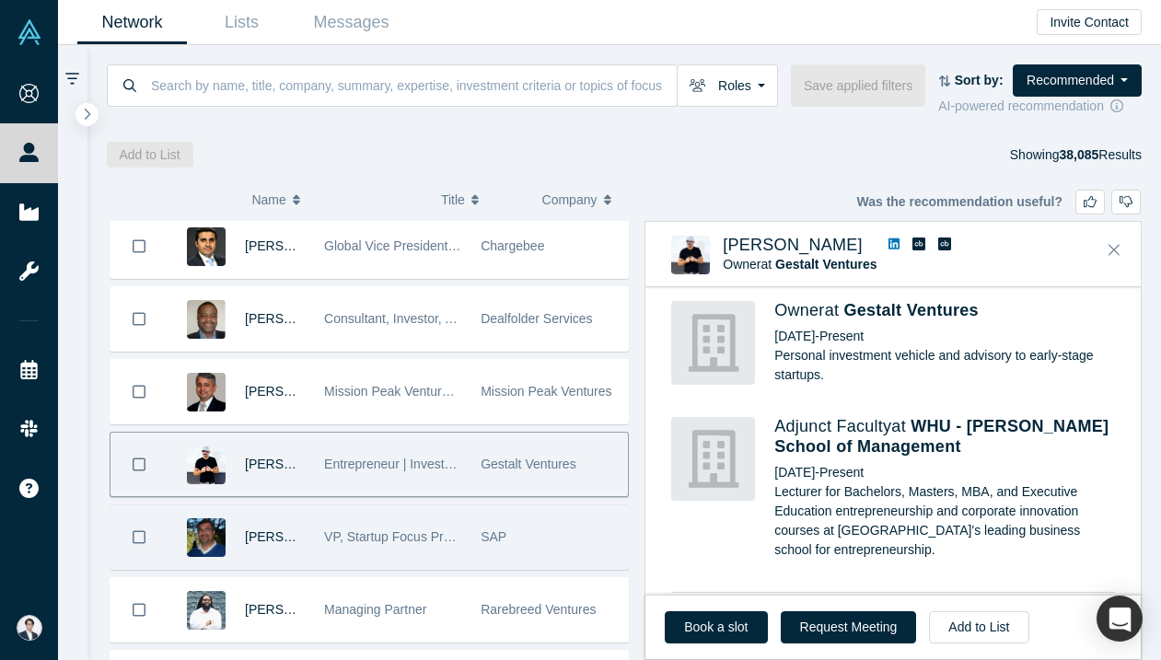
click at [381, 512] on div "VP, Startup Focus Program - Development Accelerator" at bounding box center [392, 537] width 137 height 64
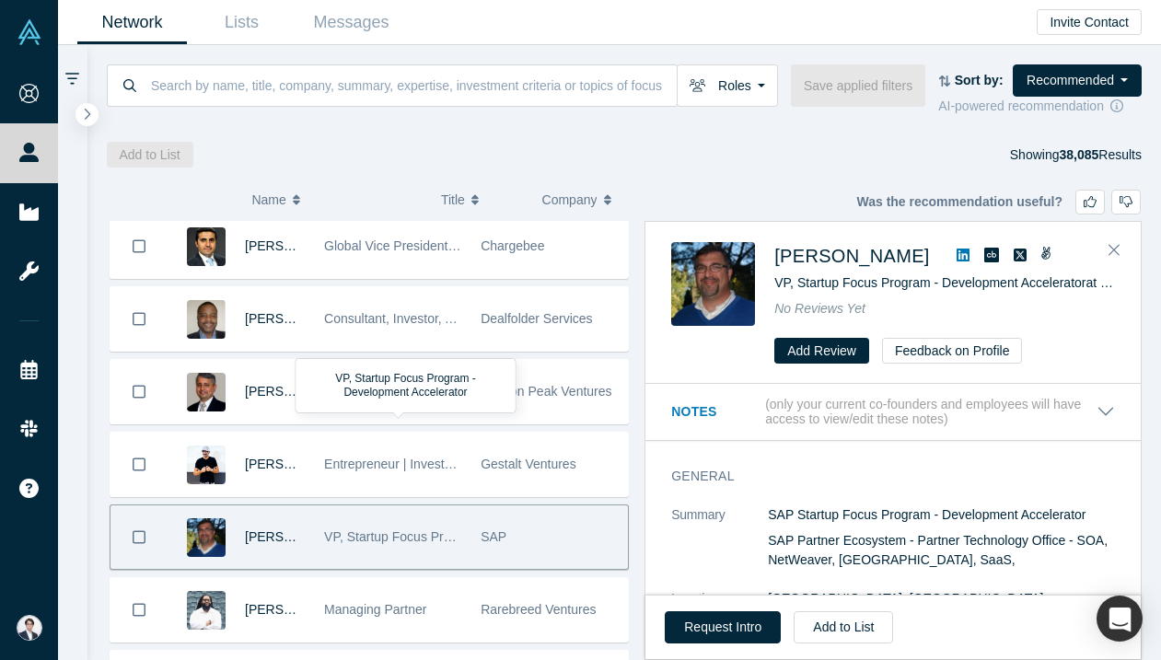
scroll to position [770, 0]
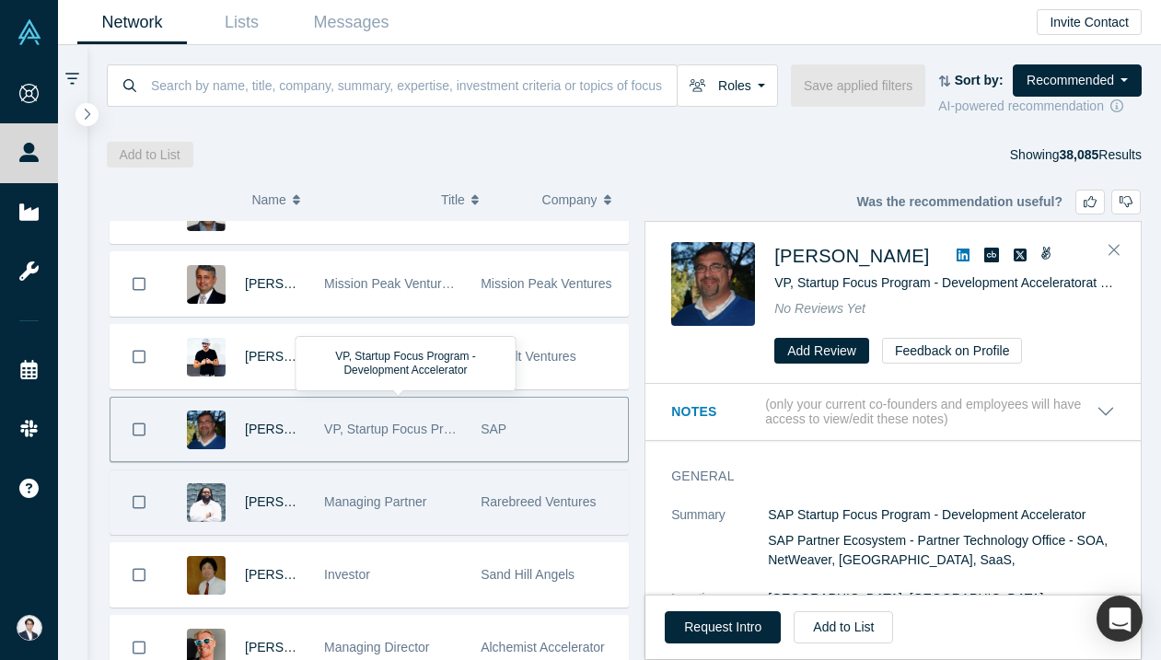
click at [390, 509] on span "Managing Partner" at bounding box center [375, 501] width 102 height 15
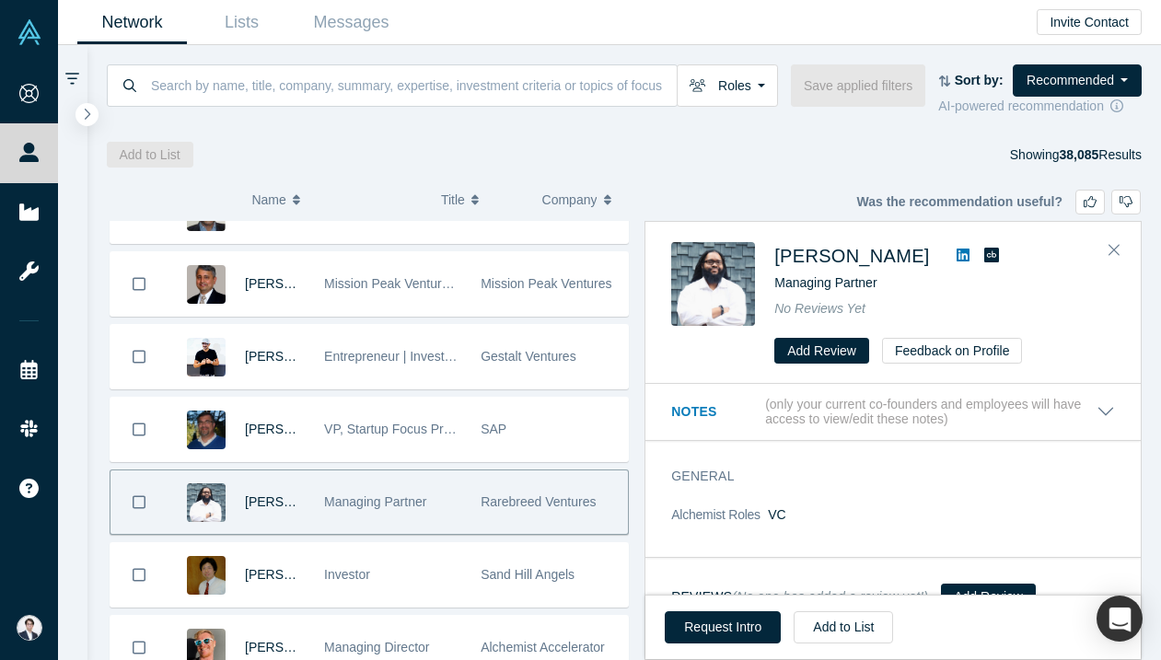
scroll to position [883, 0]
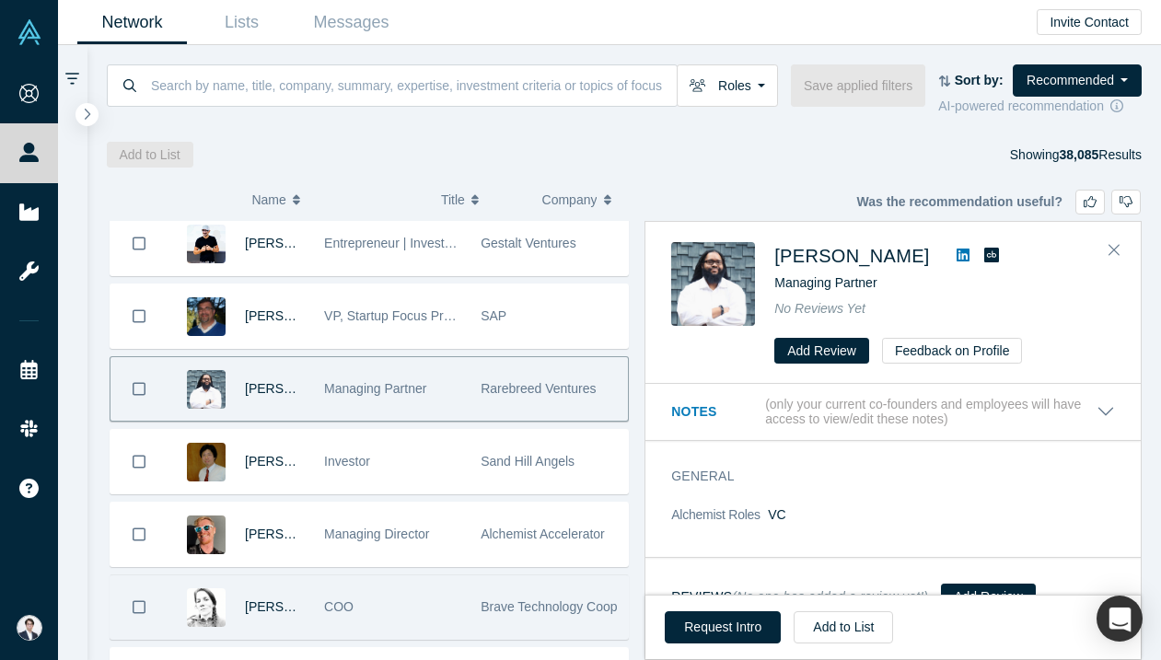
click at [457, 575] on div "COO" at bounding box center [392, 607] width 137 height 64
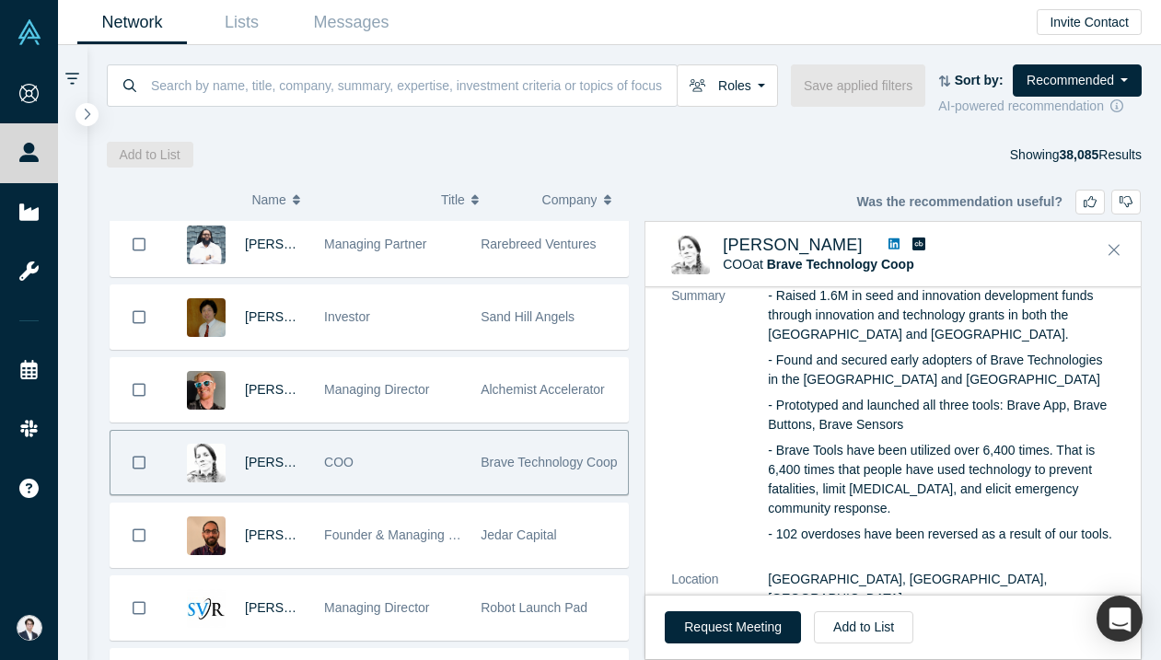
scroll to position [125, 0]
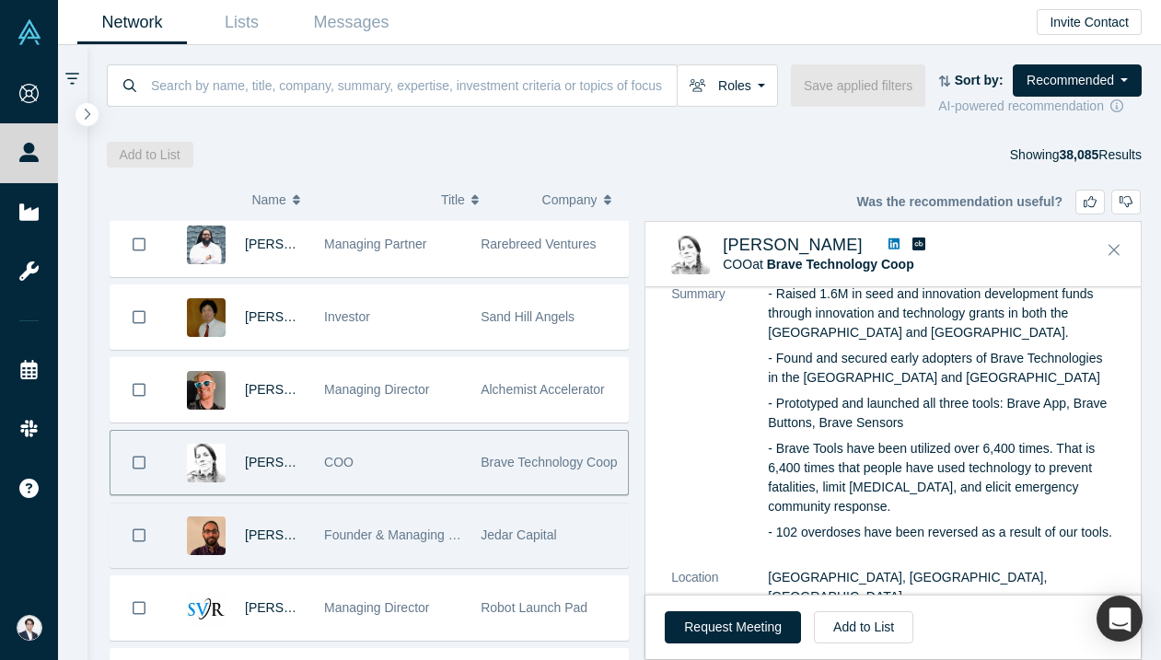
click at [372, 537] on span "Founder & Managing Director" at bounding box center [408, 535] width 169 height 15
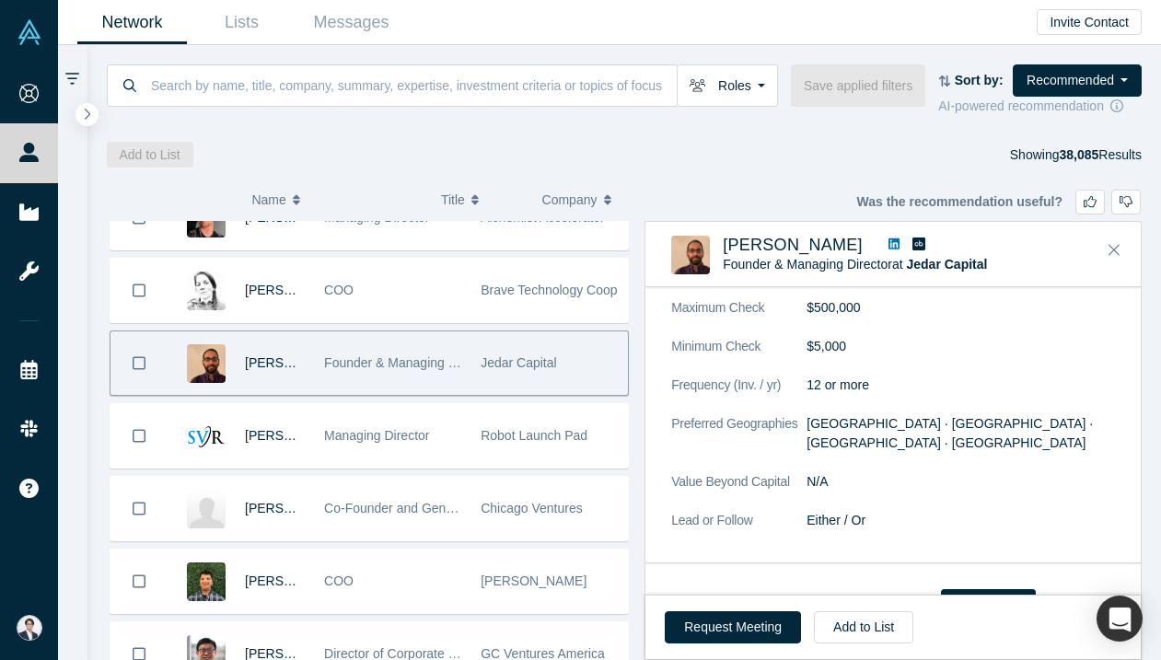
scroll to position [1294, 0]
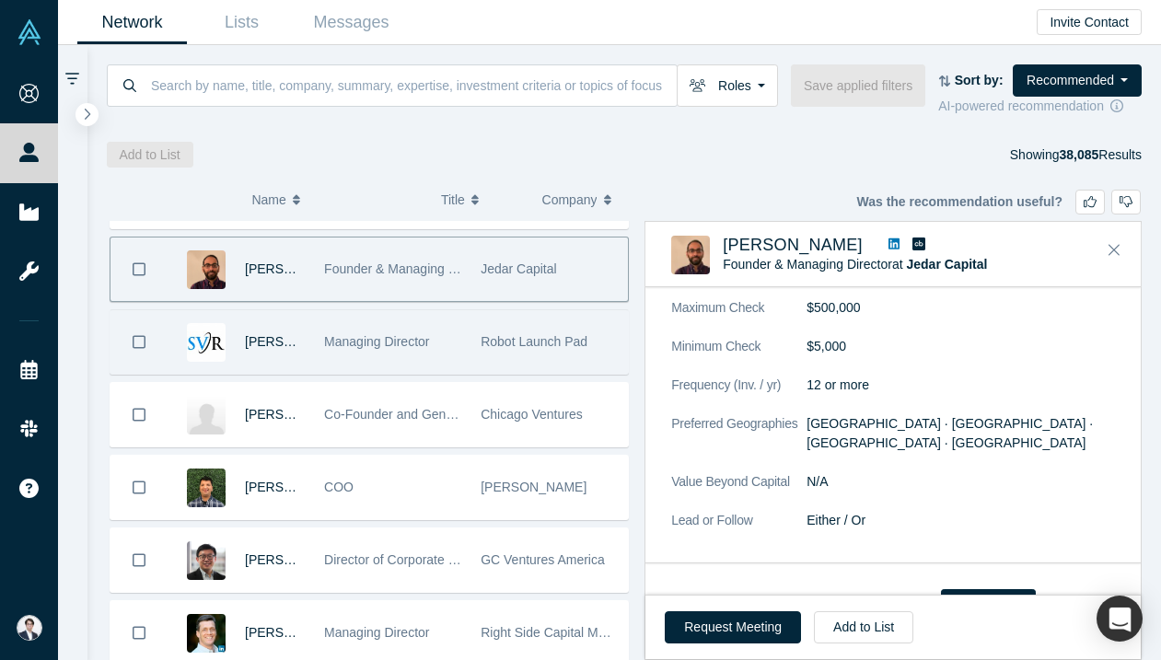
click at [453, 344] on div "Managing Director" at bounding box center [392, 342] width 137 height 64
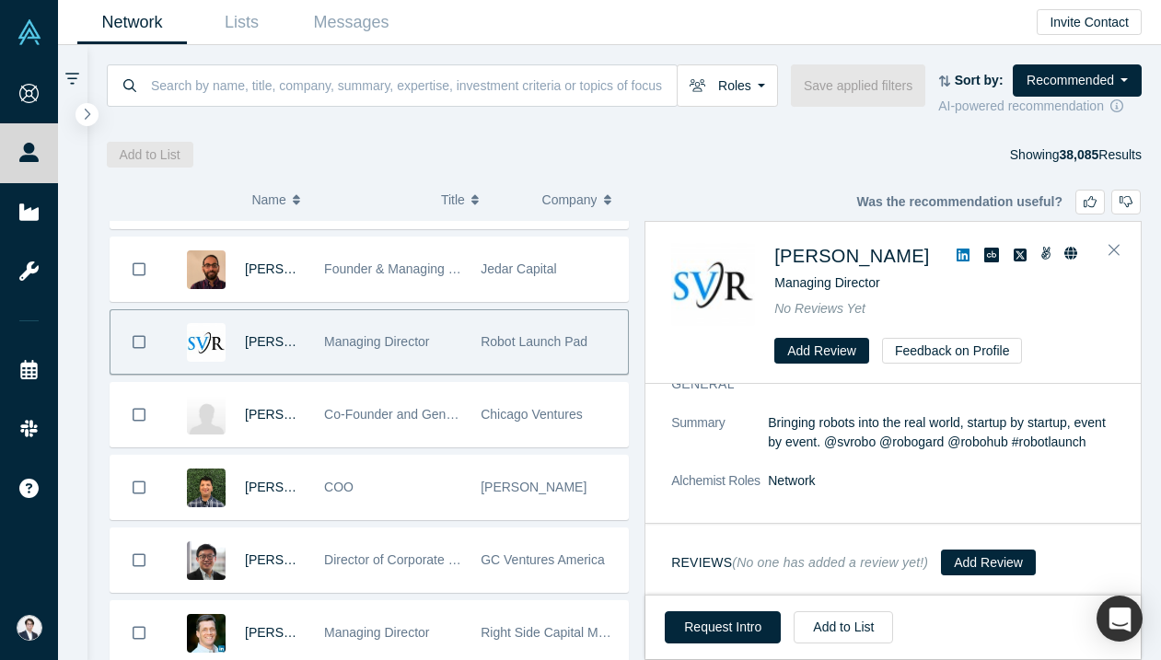
scroll to position [0, 0]
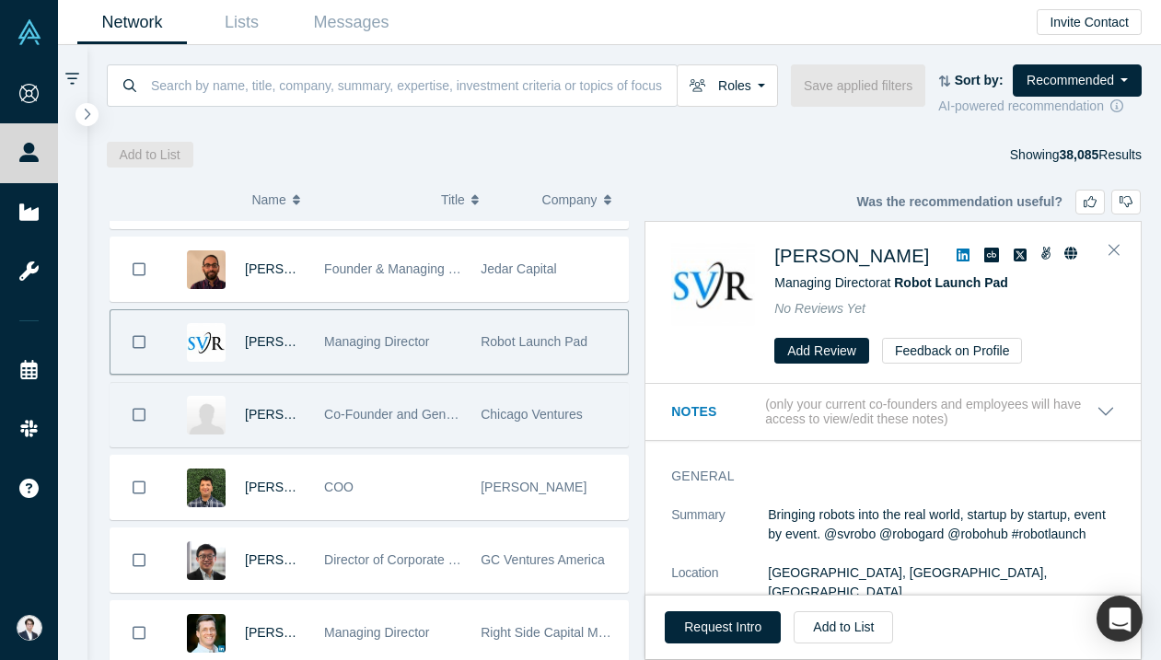
click at [453, 435] on div "Co-Founder and General Partner" at bounding box center [392, 415] width 137 height 64
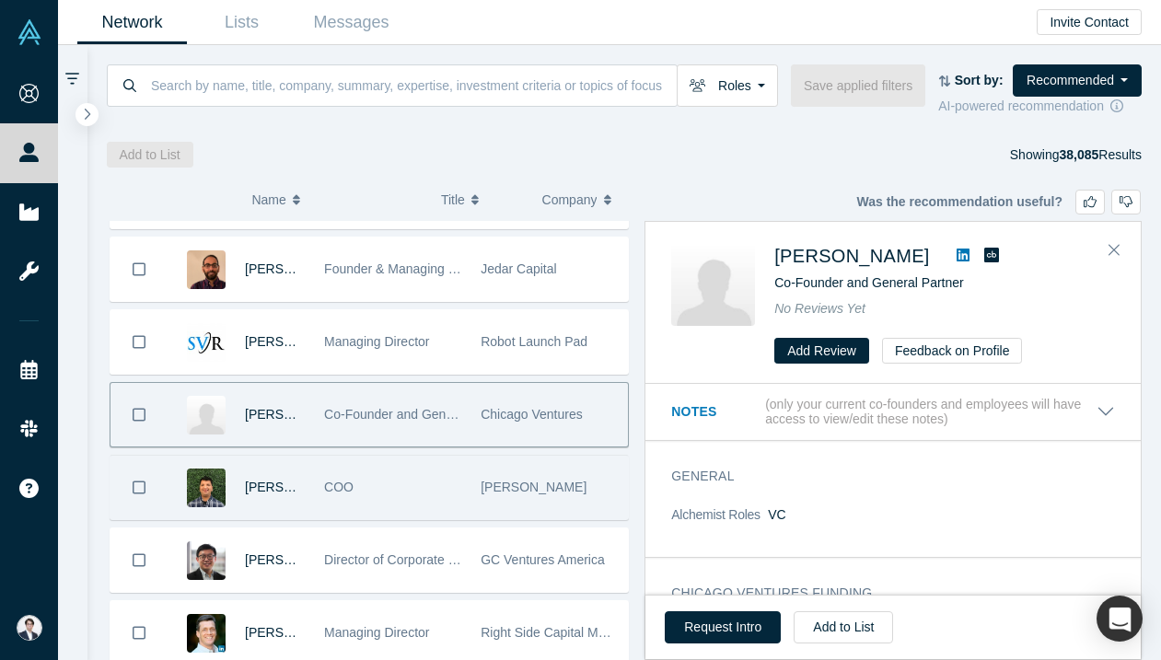
click at [453, 481] on div "COO" at bounding box center [392, 488] width 137 height 64
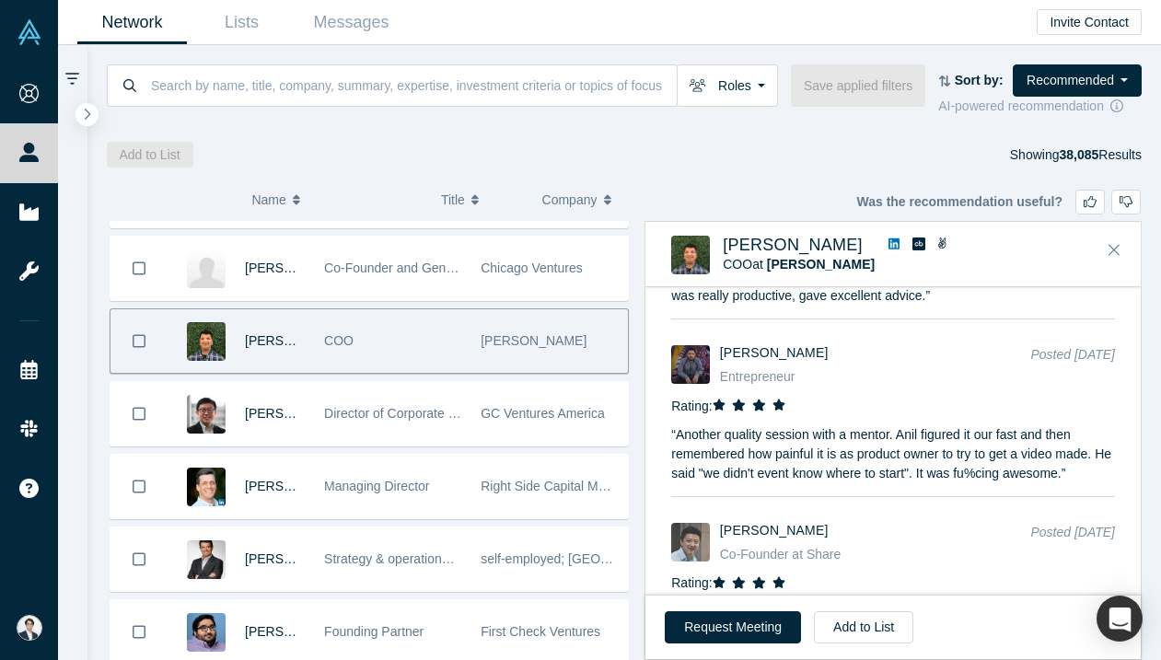
scroll to position [1724, 0]
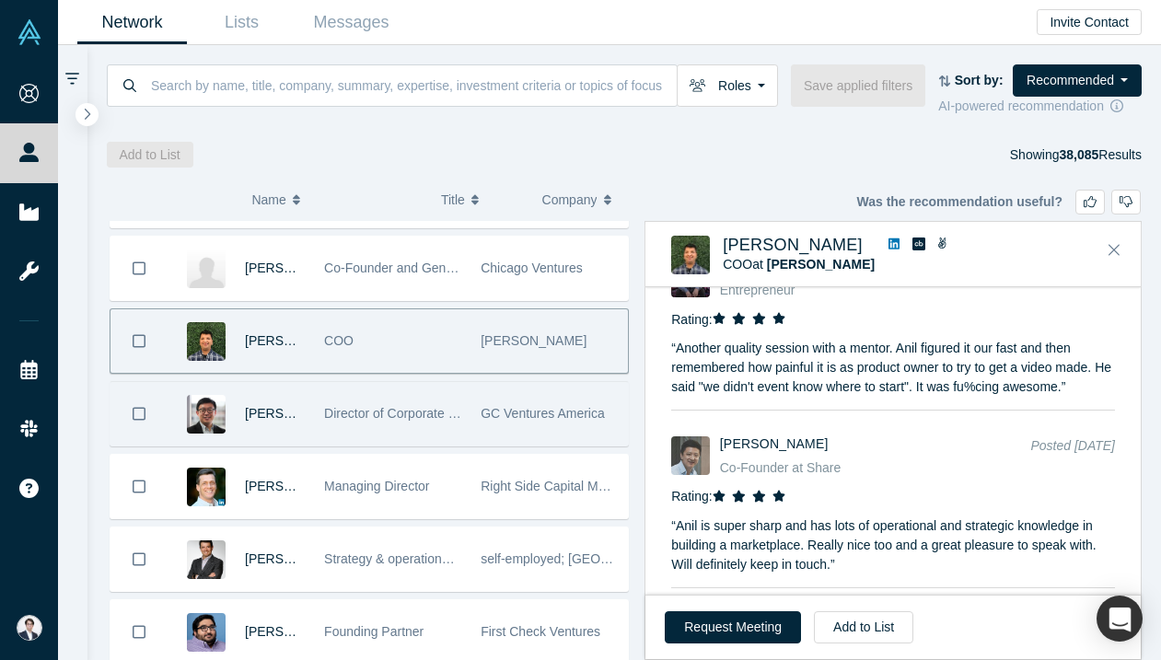
click at [387, 412] on span "Director of Corporate Venture Capital" at bounding box center [430, 413] width 212 height 15
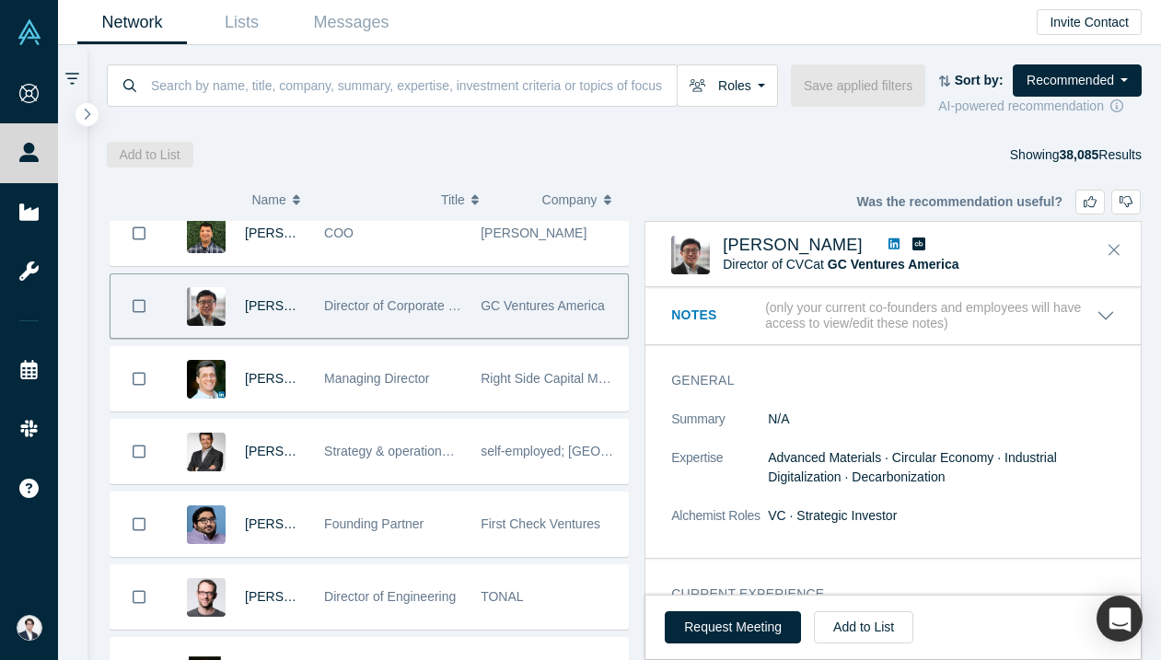
scroll to position [881, 0]
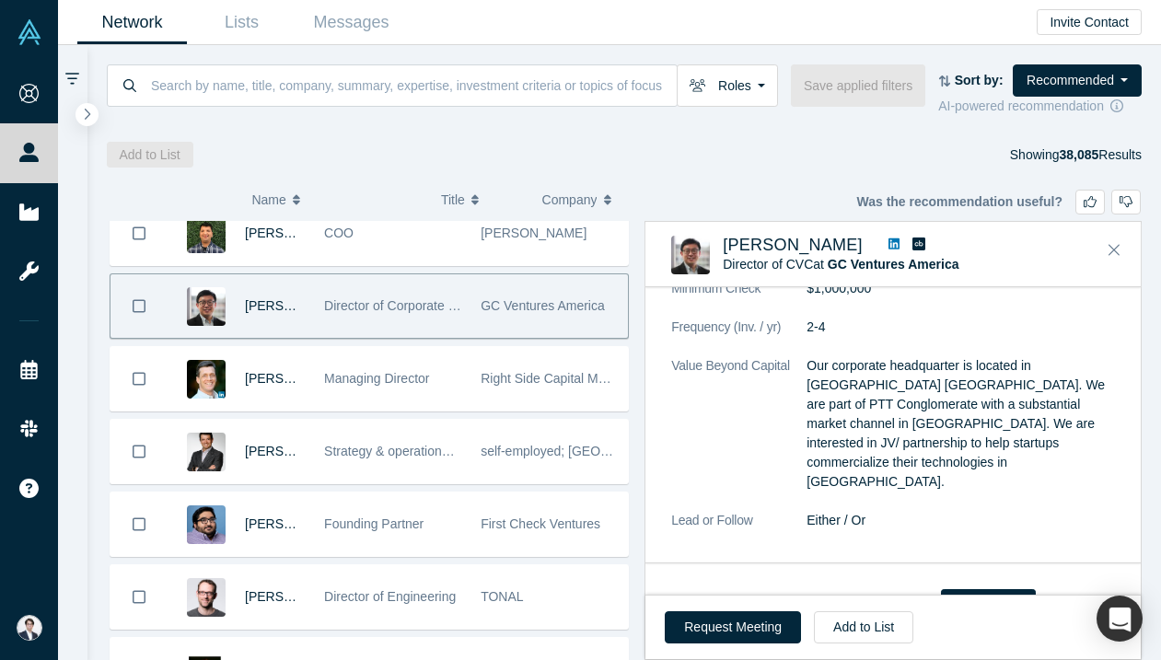
click at [888, 241] on icon at bounding box center [893, 243] width 11 height 11
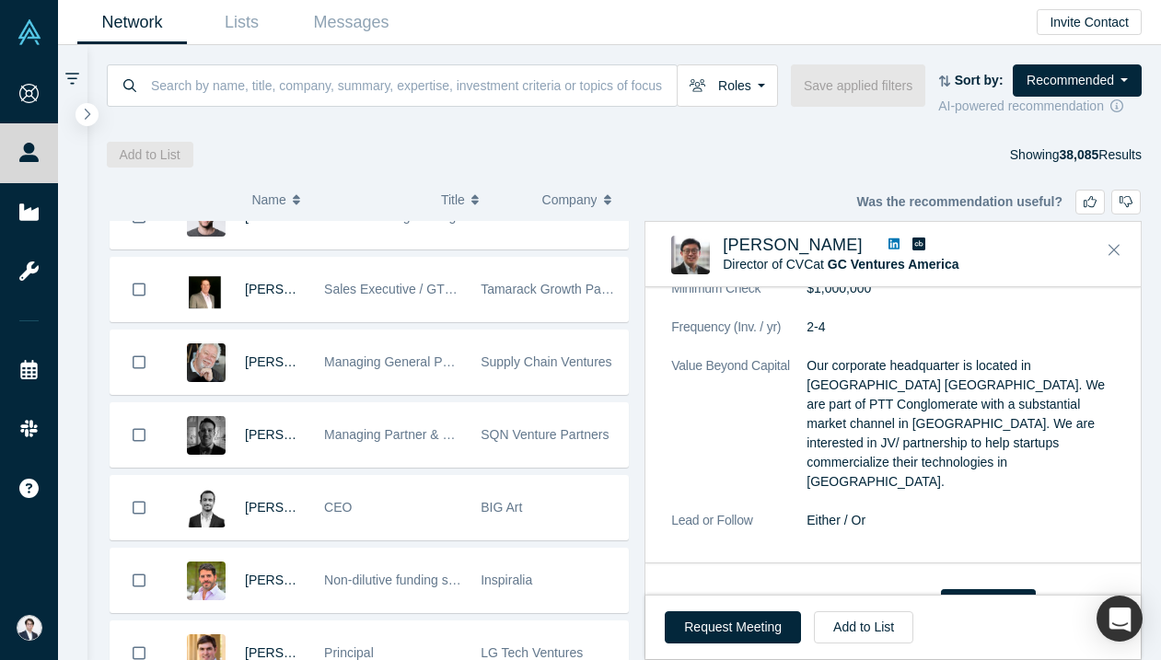
scroll to position [1929, 0]
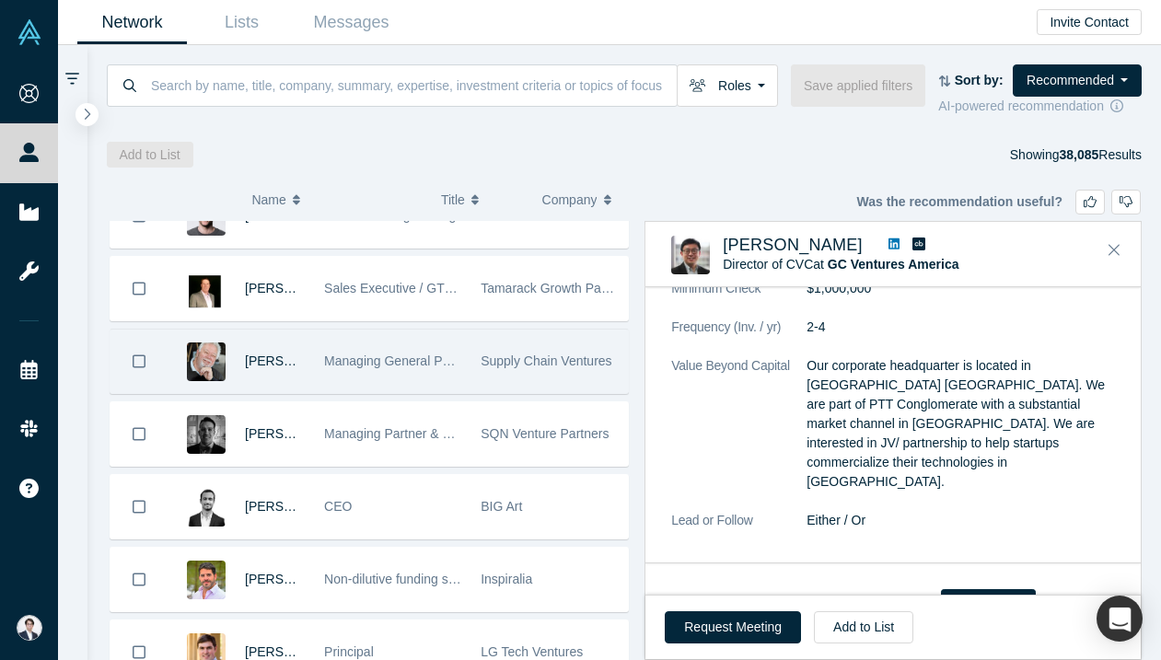
click at [468, 379] on div "Managing General Partner" at bounding box center [393, 362] width 157 height 64
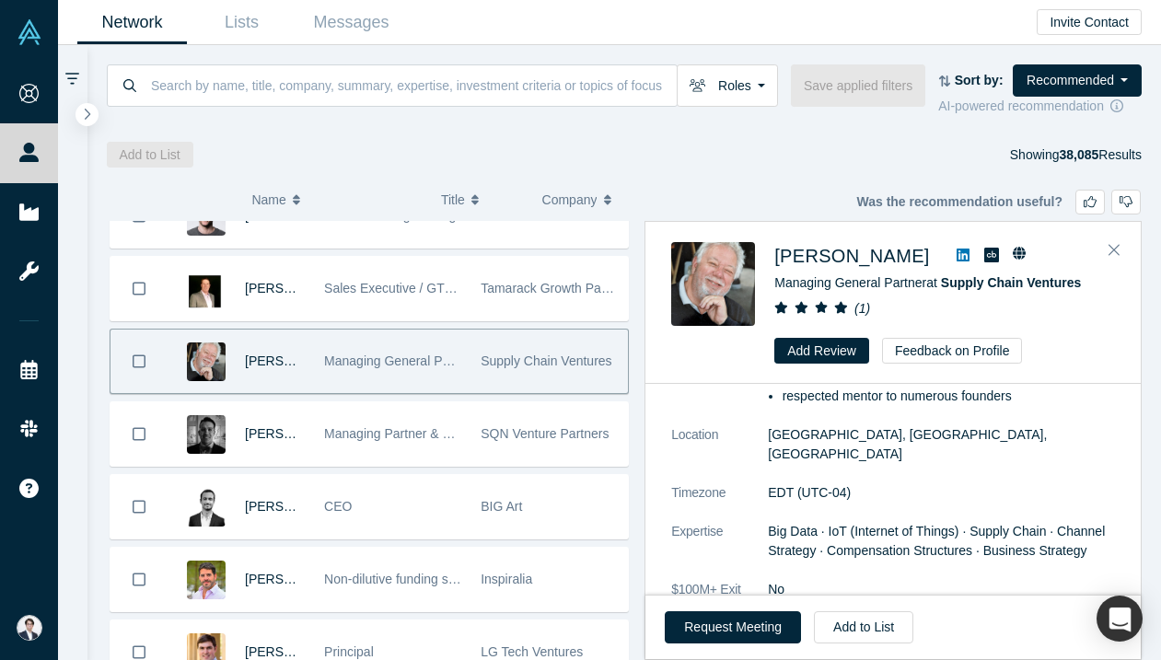
scroll to position [0, 0]
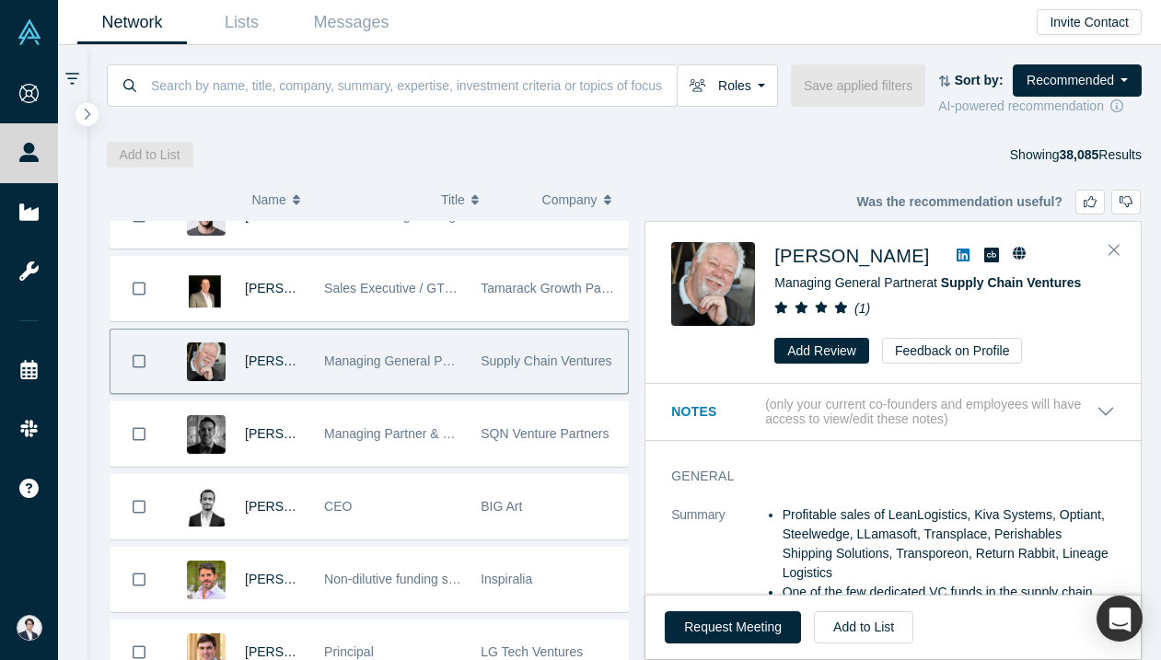
click at [957, 250] on icon at bounding box center [963, 255] width 13 height 13
